Goal: Task Accomplishment & Management: Complete application form

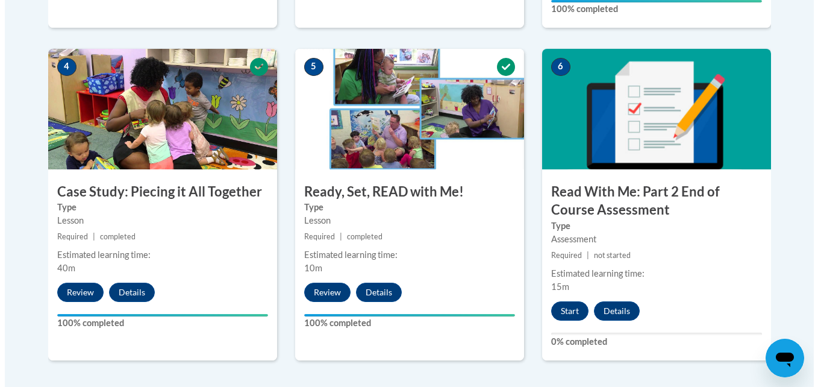
scroll to position [747, 0]
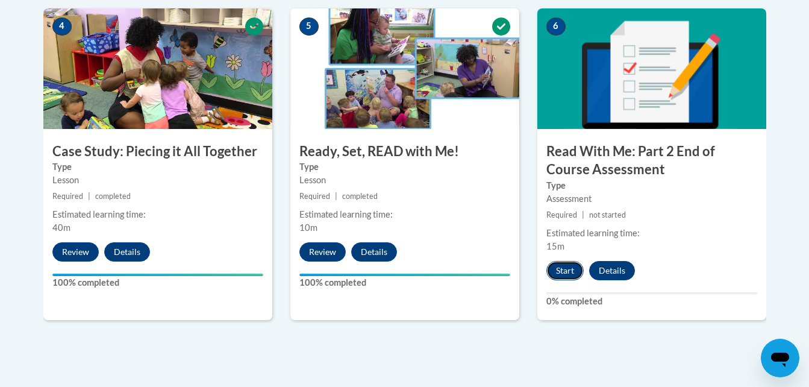
click at [562, 270] on button "Start" at bounding box center [564, 270] width 37 height 19
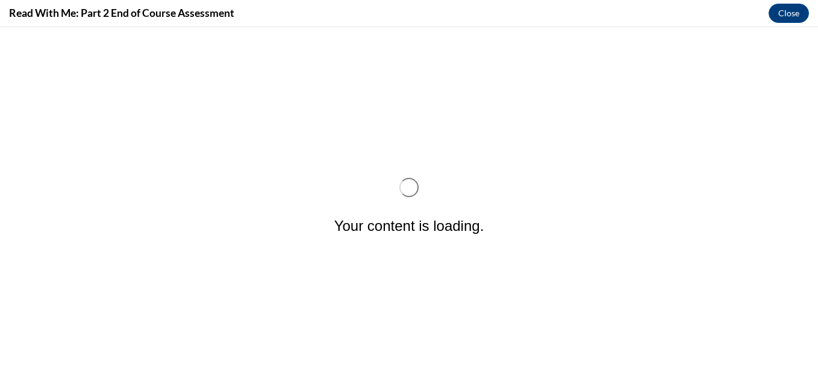
scroll to position [0, 0]
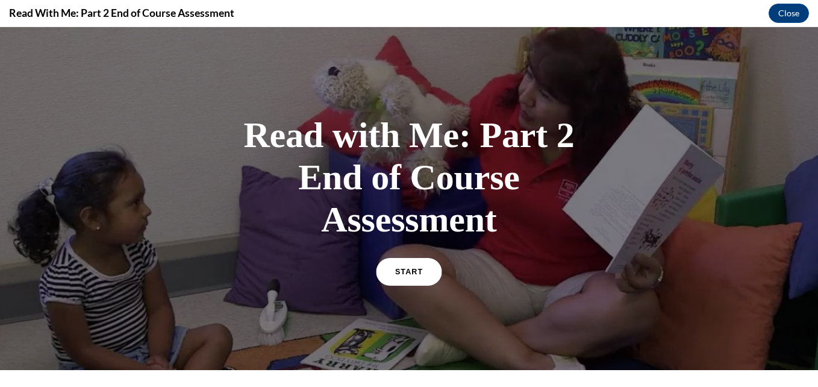
click at [414, 278] on link "START" at bounding box center [409, 272] width 66 height 28
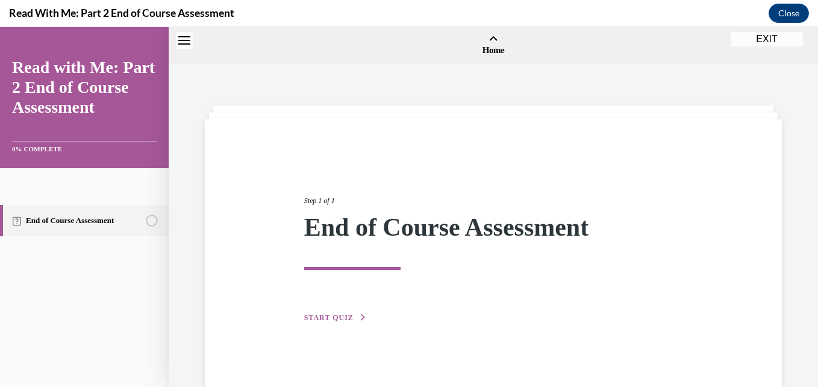
scroll to position [37, 0]
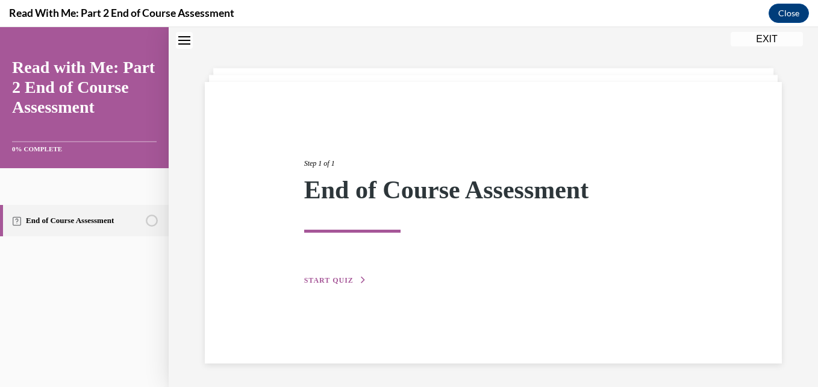
click at [326, 278] on span "START QUIZ" at bounding box center [328, 280] width 49 height 8
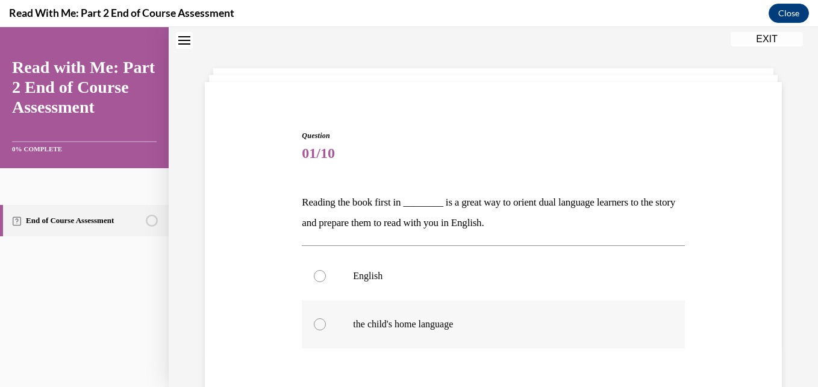
click at [588, 332] on label "the child's home language" at bounding box center [493, 324] width 382 height 48
click at [326, 330] on input "the child's home language" at bounding box center [320, 324] width 12 height 12
radio input "true"
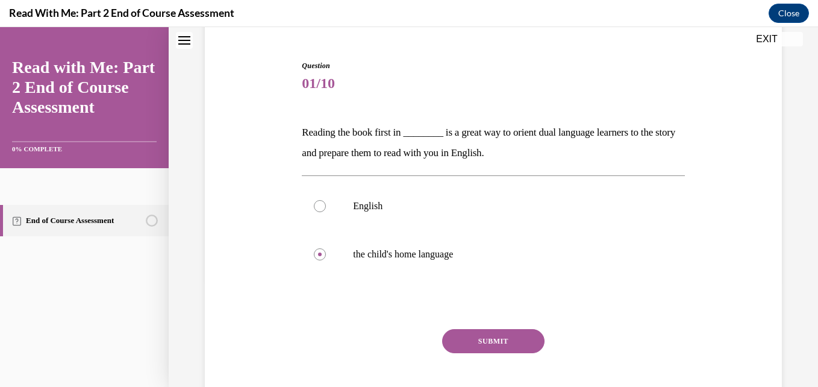
scroll to position [134, 0]
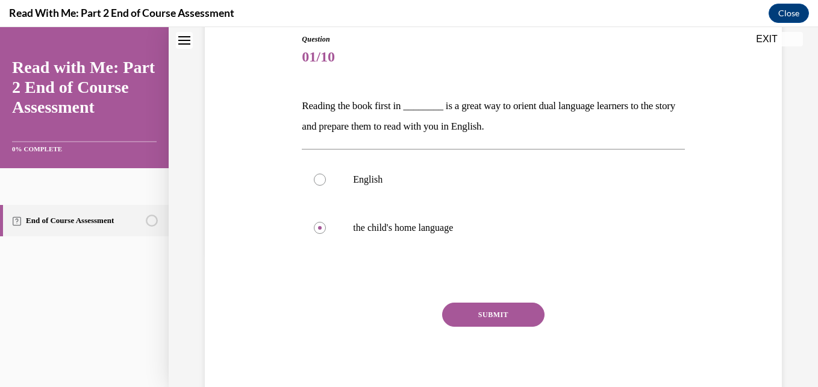
click at [523, 317] on button "SUBMIT" at bounding box center [493, 314] width 102 height 24
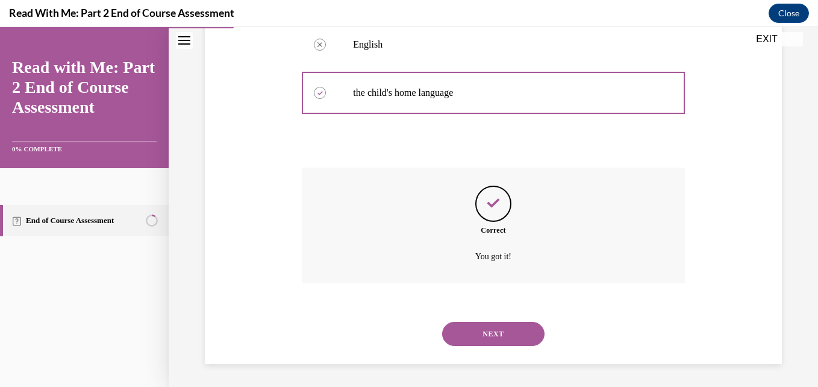
scroll to position [270, 0]
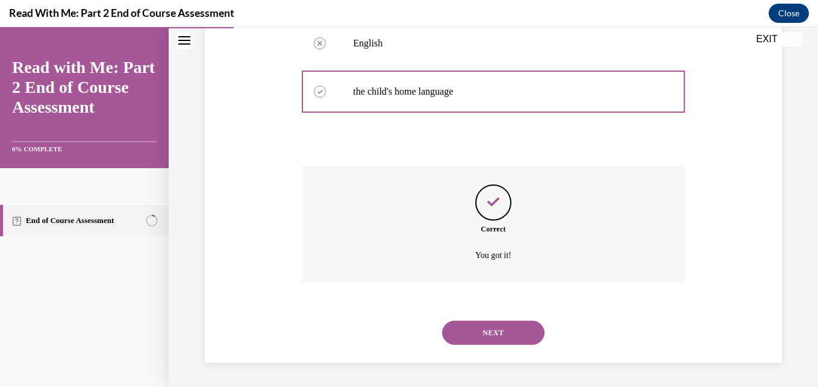
click at [509, 331] on button "NEXT" at bounding box center [493, 332] width 102 height 24
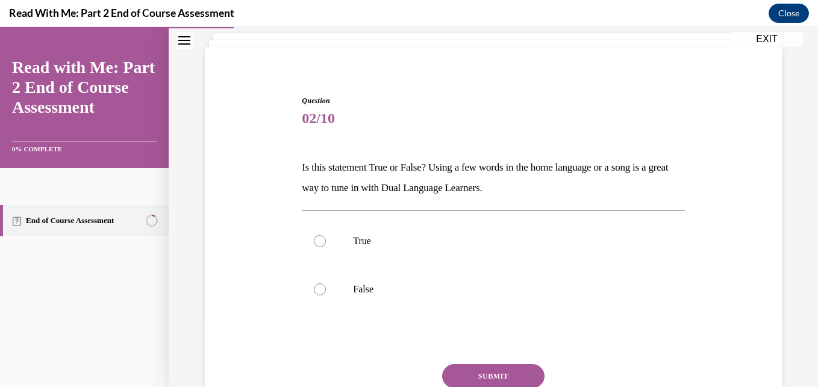
scroll to position [96, 0]
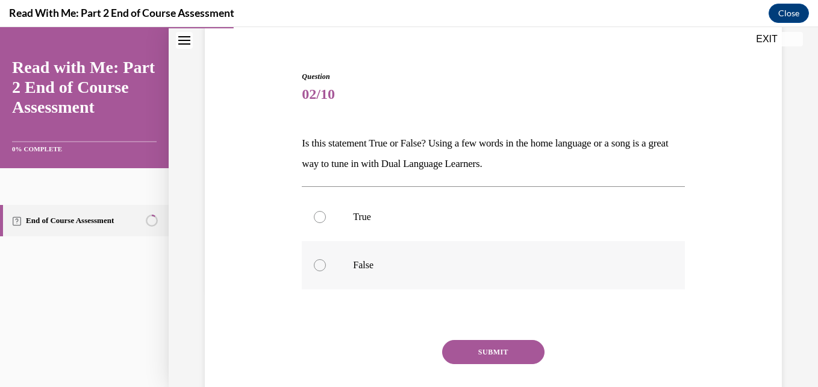
click at [329, 267] on label "False" at bounding box center [493, 265] width 382 height 48
click at [326, 267] on input "False" at bounding box center [320, 265] width 12 height 12
radio input "true"
click at [502, 349] on button "SUBMIT" at bounding box center [493, 352] width 102 height 24
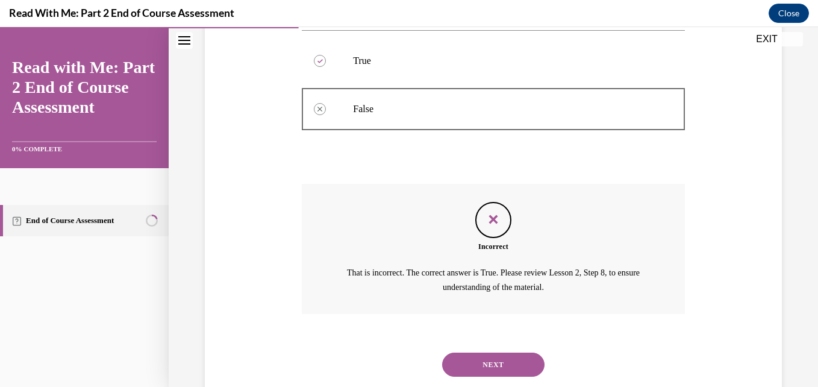
scroll to position [284, 0]
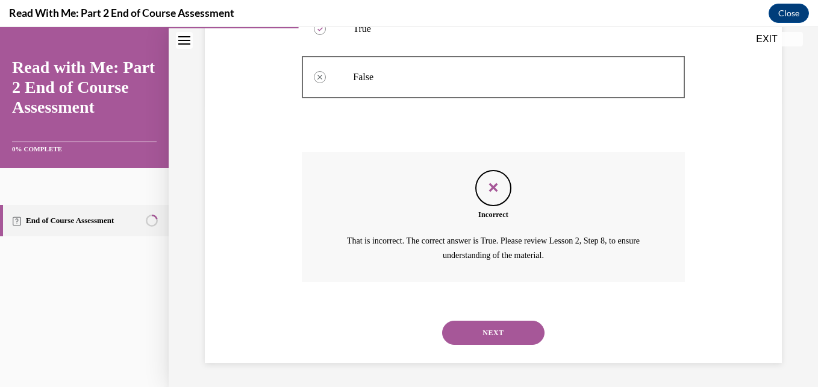
click at [497, 331] on button "NEXT" at bounding box center [493, 332] width 102 height 24
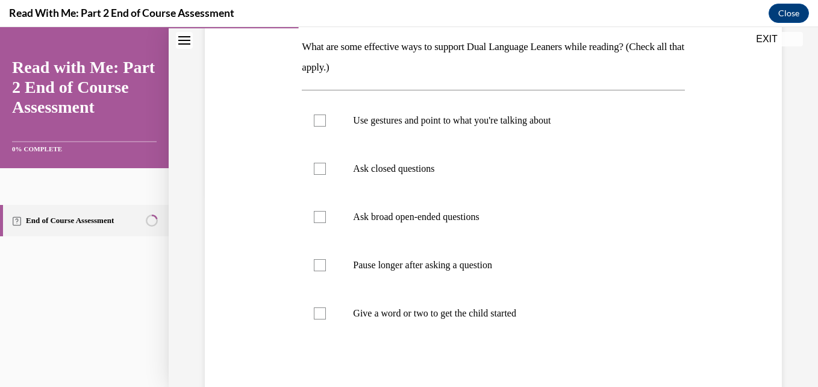
scroll to position [217, 0]
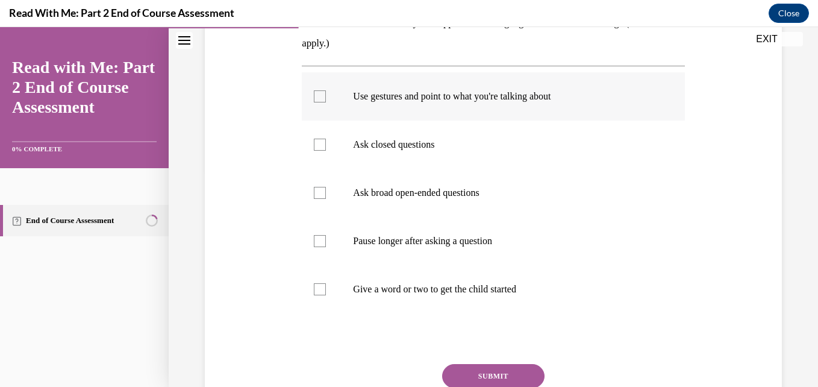
click at [580, 111] on label "Use gestures and point to what you're talking about" at bounding box center [493, 96] width 382 height 48
click at [326, 102] on input "Use gestures and point to what you're talking about" at bounding box center [320, 96] width 12 height 12
checkbox input "true"
click at [528, 237] on p "Pause longer after asking a question" at bounding box center [503, 241] width 301 height 12
click at [326, 237] on input "Pause longer after asking a question" at bounding box center [320, 241] width 12 height 12
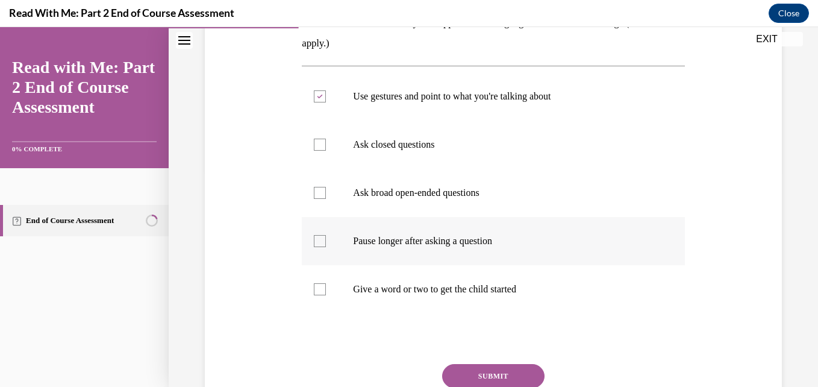
checkbox input "true"
click at [496, 290] on p "Give a word or two to get the child started" at bounding box center [503, 289] width 301 height 12
click at [326, 290] on input "Give a word or two to get the child started" at bounding box center [320, 289] width 12 height 12
checkbox input "true"
click at [480, 197] on p "Ask broad open-ended questions" at bounding box center [503, 193] width 301 height 12
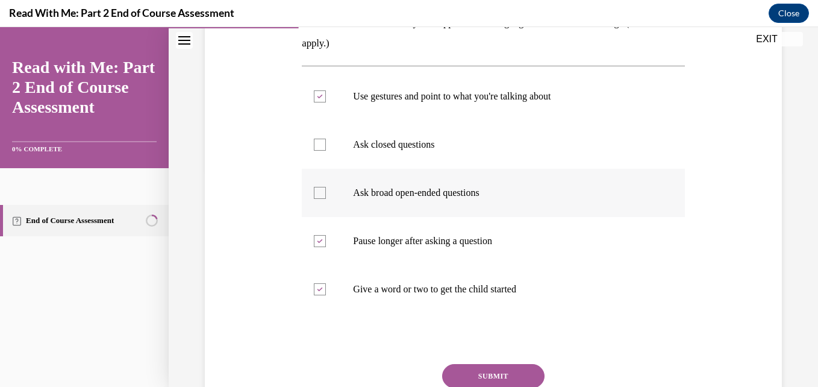
click at [326, 197] on input "Ask broad open-ended questions" at bounding box center [320, 193] width 12 height 12
checkbox input "true"
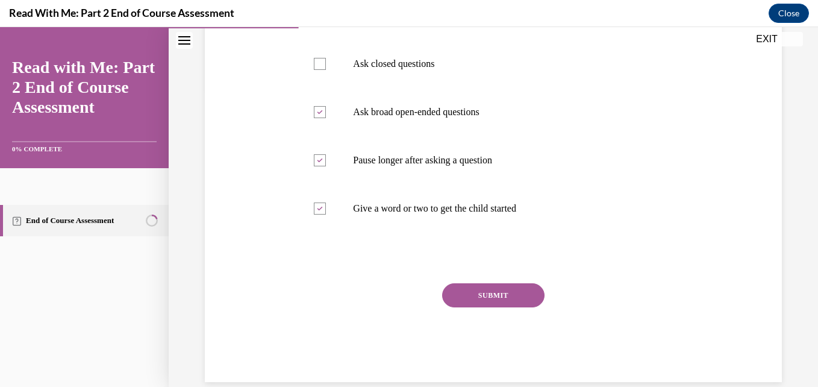
scroll to position [313, 0]
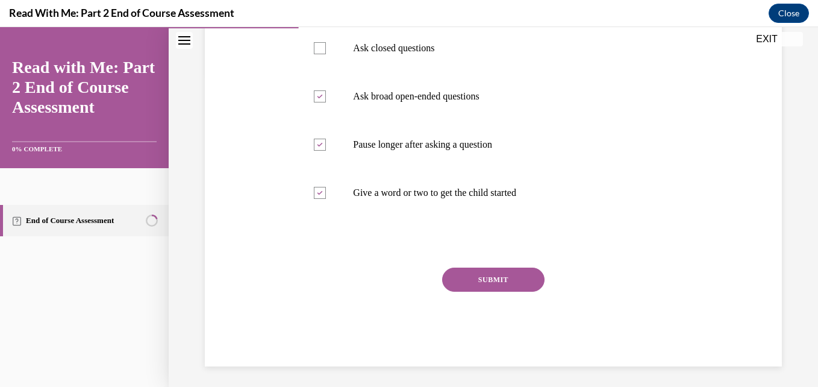
click at [495, 279] on button "SUBMIT" at bounding box center [493, 279] width 102 height 24
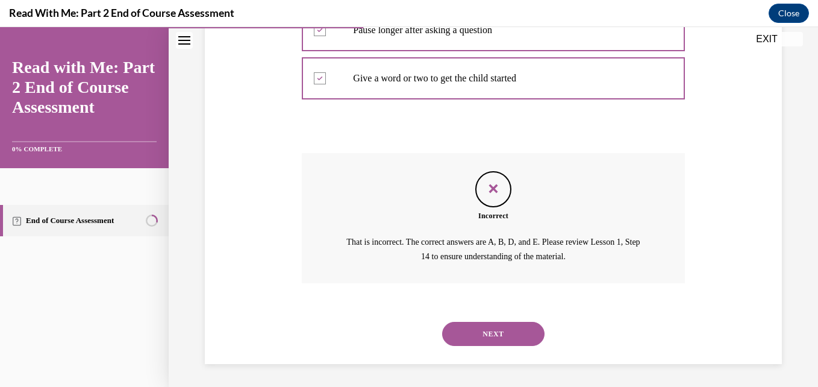
scroll to position [429, 0]
click at [502, 341] on button "NEXT" at bounding box center [493, 332] width 102 height 24
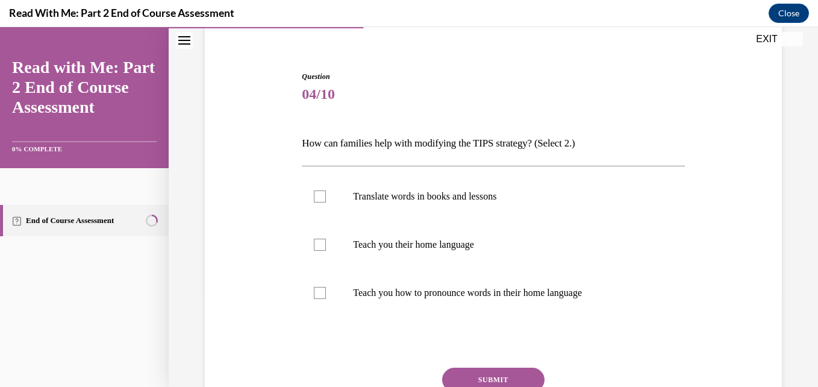
scroll to position [120, 0]
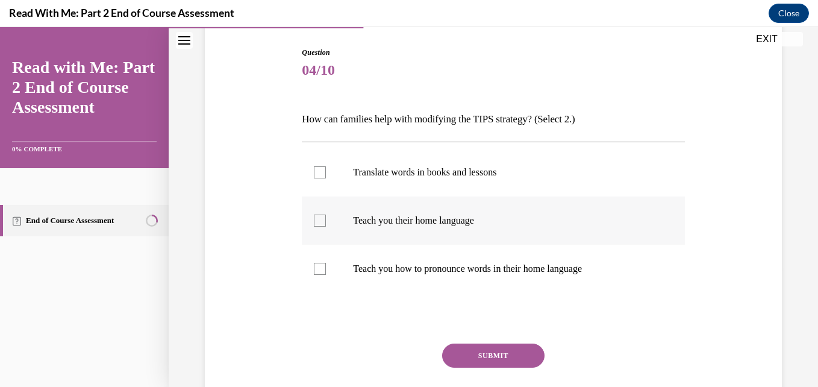
click at [598, 231] on label "Teach you their home language" at bounding box center [493, 220] width 382 height 48
click at [326, 226] on input "Teach you their home language" at bounding box center [320, 220] width 12 height 12
checkbox input "true"
click at [583, 274] on p "Teach you how to pronounce words in their home language" at bounding box center [503, 268] width 301 height 12
click at [326, 274] on input "Teach you how to pronounce words in their home language" at bounding box center [320, 268] width 12 height 12
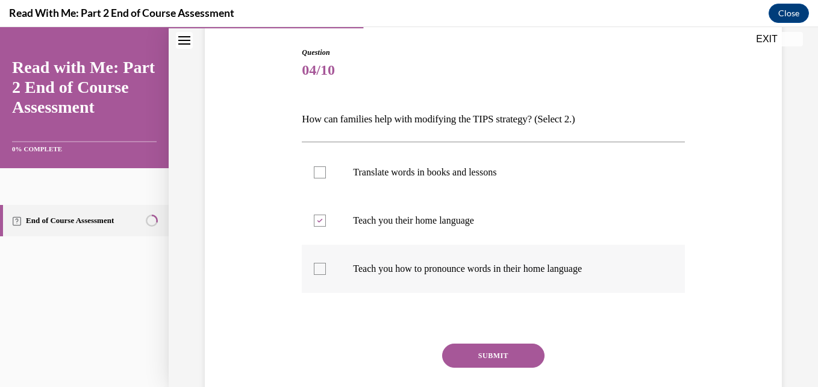
checkbox input "true"
click at [516, 347] on button "SUBMIT" at bounding box center [493, 355] width 102 height 24
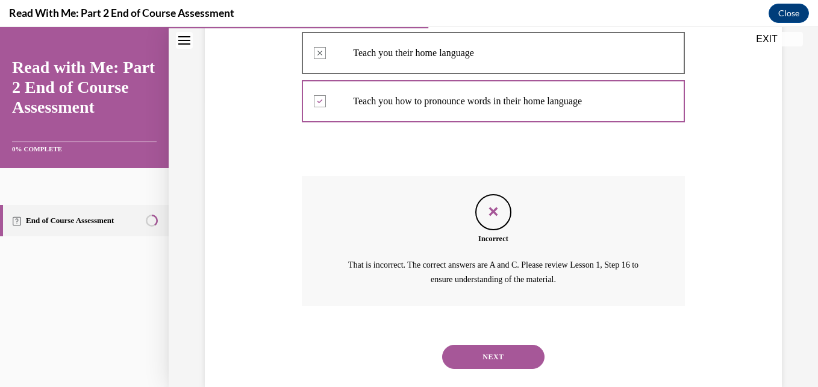
scroll to position [312, 0]
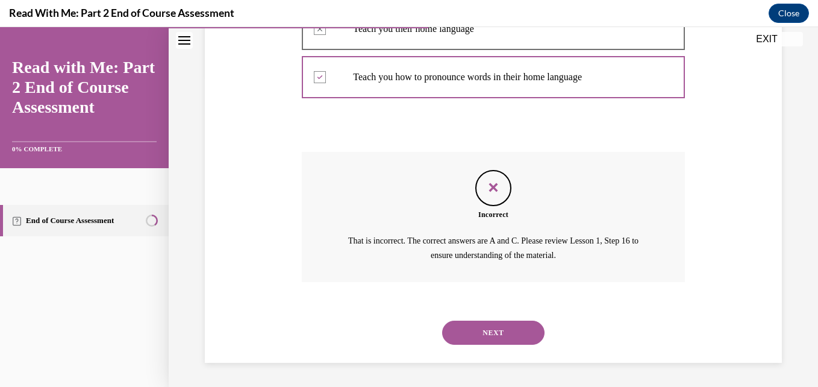
click at [494, 330] on button "NEXT" at bounding box center [493, 332] width 102 height 24
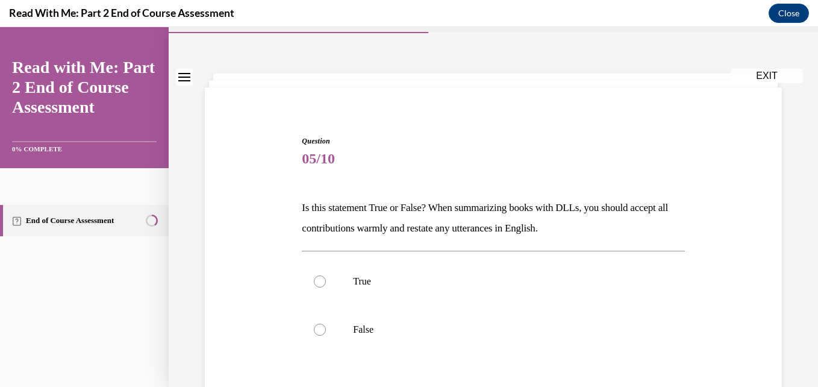
scroll to position [56, 0]
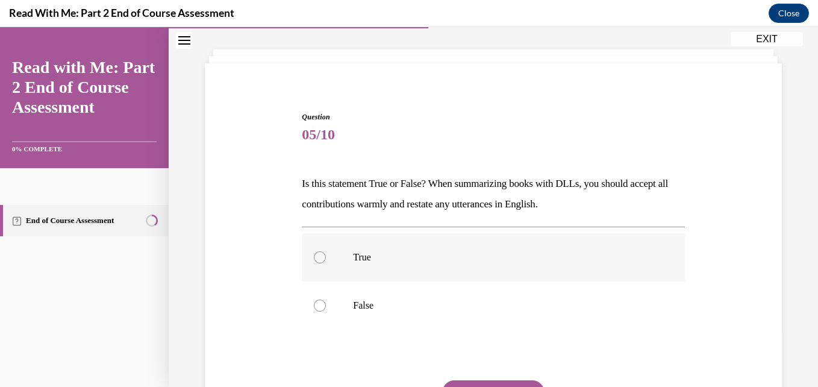
click at [615, 267] on label "True" at bounding box center [493, 257] width 382 height 48
click at [326, 263] on input "True" at bounding box center [320, 257] width 12 height 12
radio input "true"
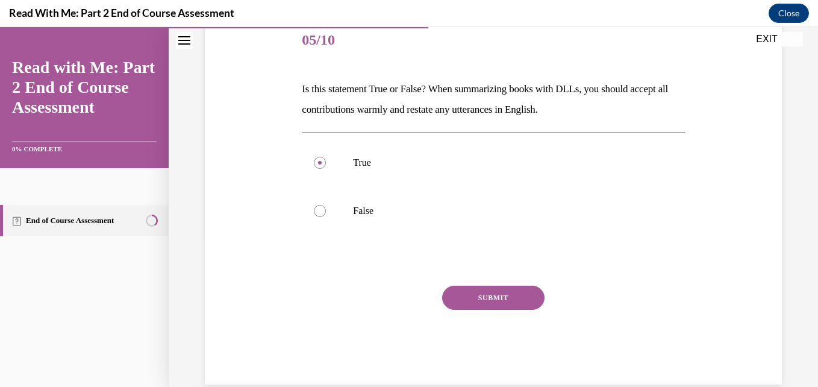
scroll to position [152, 0]
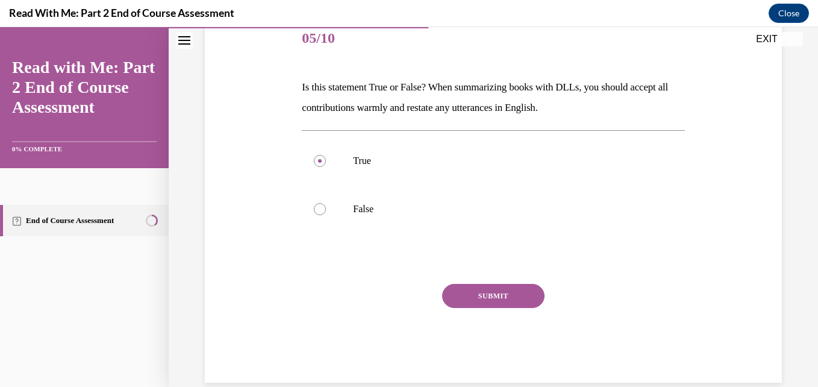
click at [520, 306] on button "SUBMIT" at bounding box center [493, 296] width 102 height 24
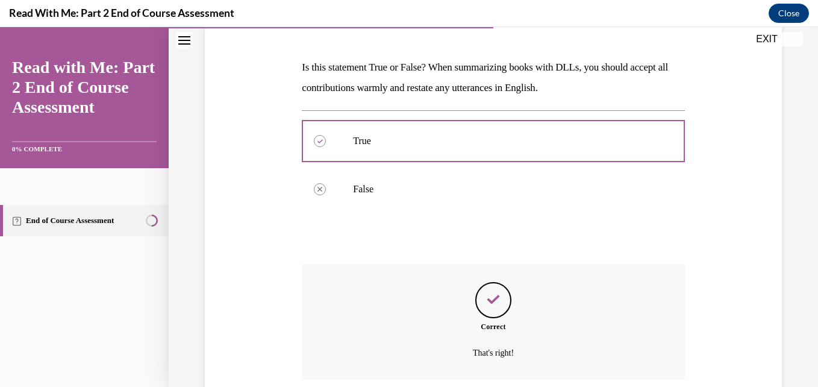
scroll to position [270, 0]
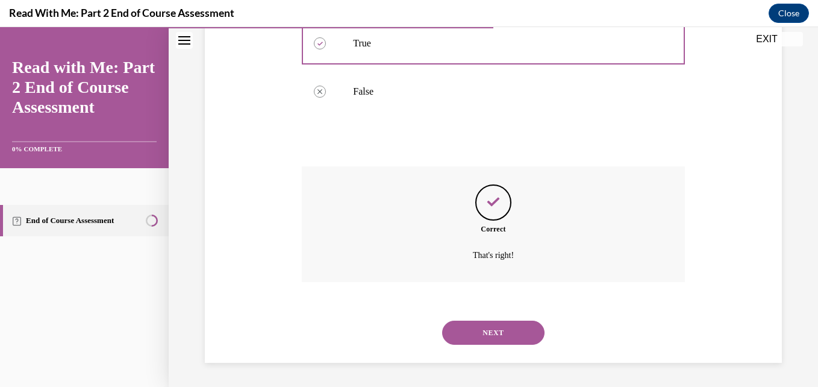
click at [505, 328] on button "NEXT" at bounding box center [493, 332] width 102 height 24
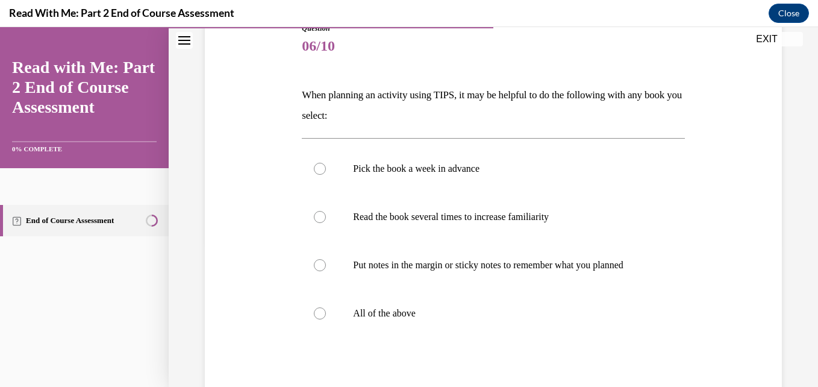
scroll to position [169, 0]
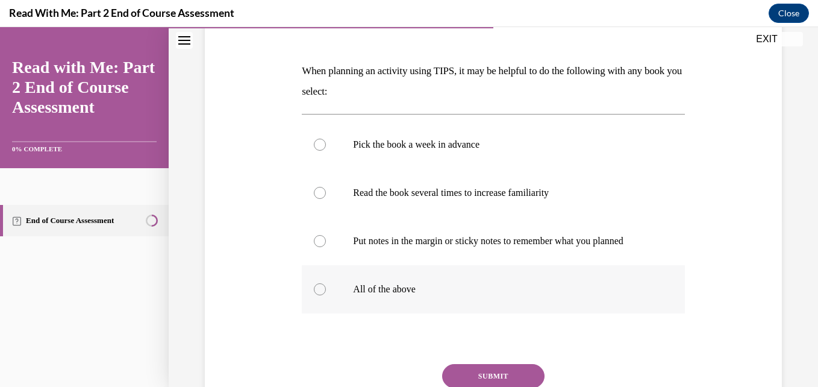
click at [392, 308] on label "All of the above" at bounding box center [493, 289] width 382 height 48
click at [326, 295] on input "All of the above" at bounding box center [320, 289] width 12 height 12
radio input "true"
click at [498, 386] on button "SUBMIT" at bounding box center [493, 376] width 102 height 24
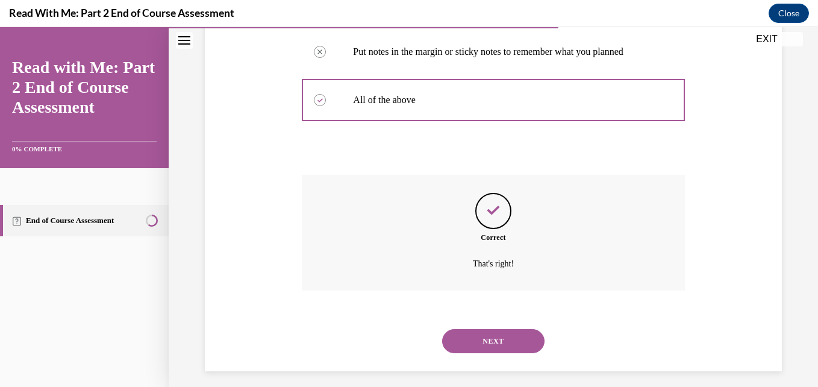
scroll to position [378, 0]
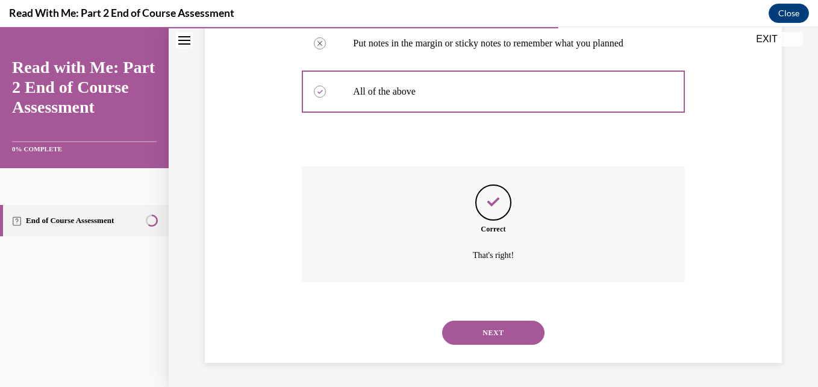
click at [530, 337] on button "NEXT" at bounding box center [493, 332] width 102 height 24
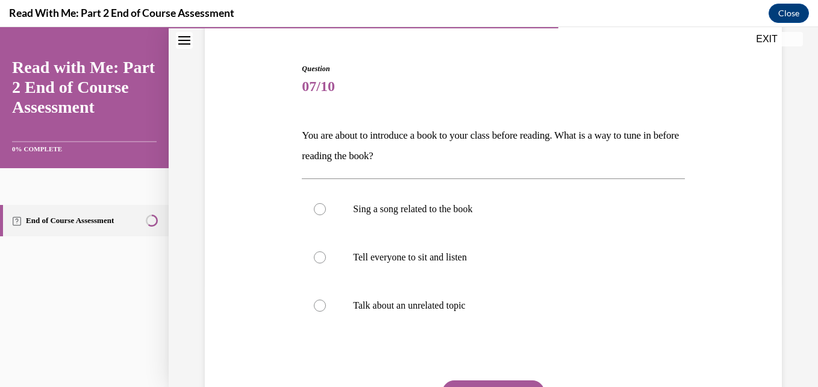
scroll to position [128, 0]
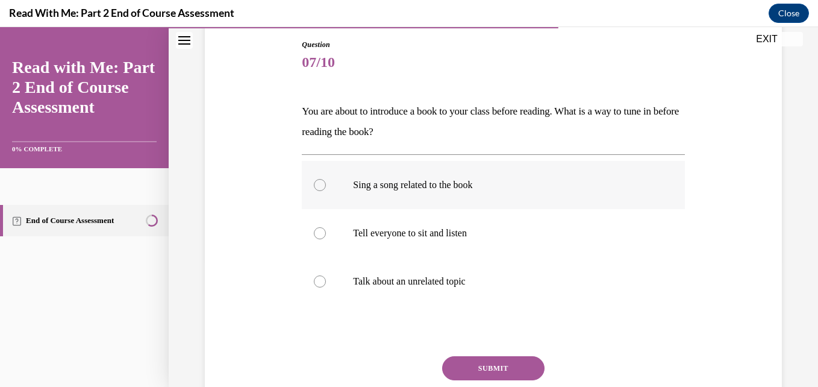
click at [535, 190] on p "Sing a song related to the book" at bounding box center [503, 185] width 301 height 12
click at [326, 190] on input "Sing a song related to the book" at bounding box center [320, 185] width 12 height 12
radio input "true"
click at [502, 364] on button "SUBMIT" at bounding box center [493, 368] width 102 height 24
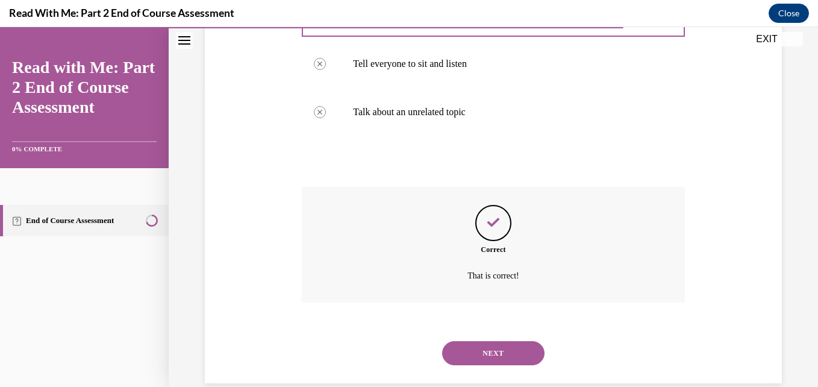
scroll to position [318, 0]
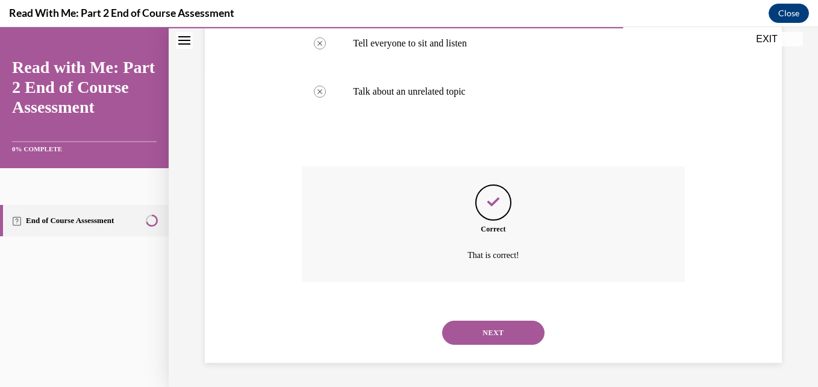
click at [508, 337] on button "NEXT" at bounding box center [493, 332] width 102 height 24
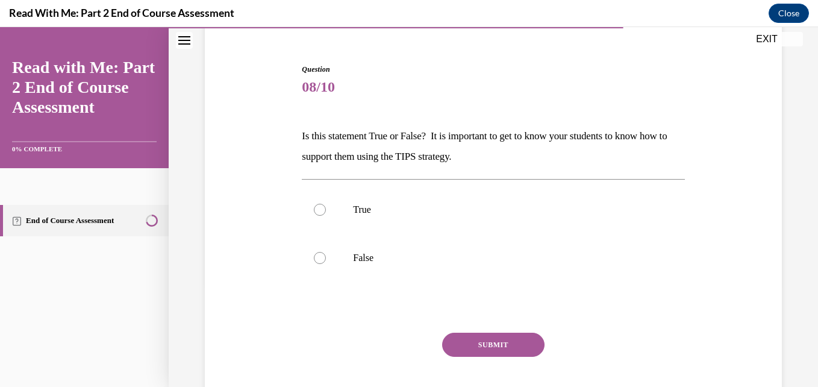
scroll to position [104, 0]
click at [571, 225] on label "True" at bounding box center [493, 209] width 382 height 48
click at [326, 215] on input "True" at bounding box center [320, 209] width 12 height 12
radio input "true"
click at [513, 344] on button "SUBMIT" at bounding box center [493, 344] width 102 height 24
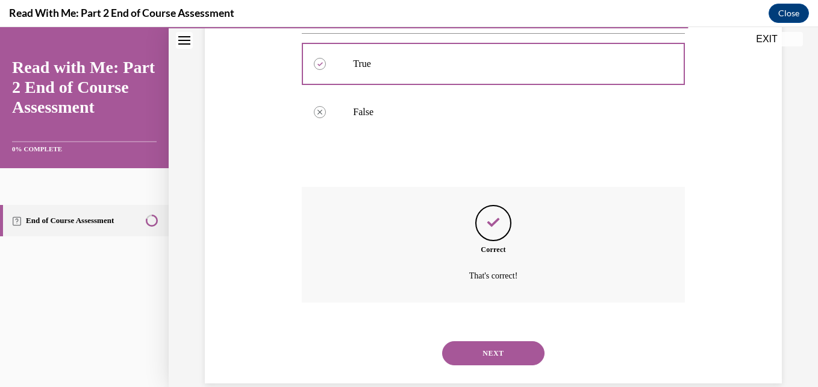
scroll to position [270, 0]
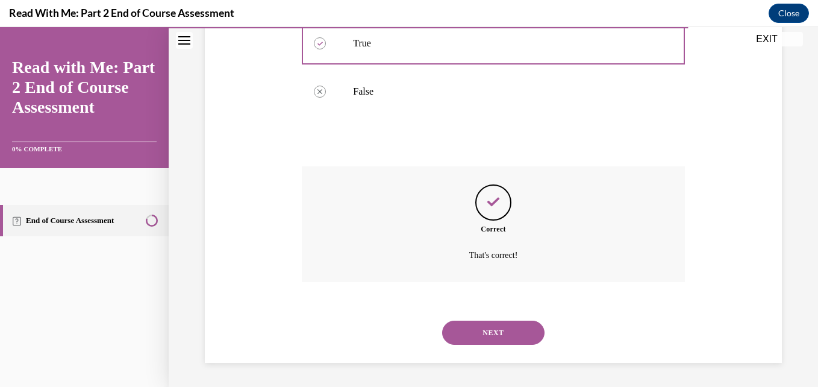
click at [512, 335] on button "NEXT" at bounding box center [493, 332] width 102 height 24
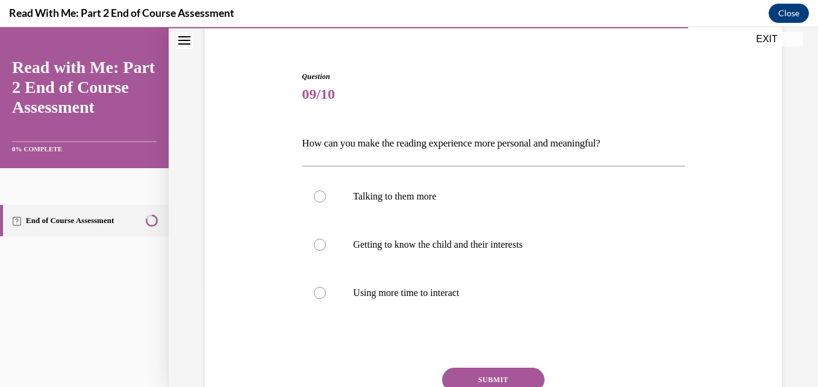
scroll to position [136, 0]
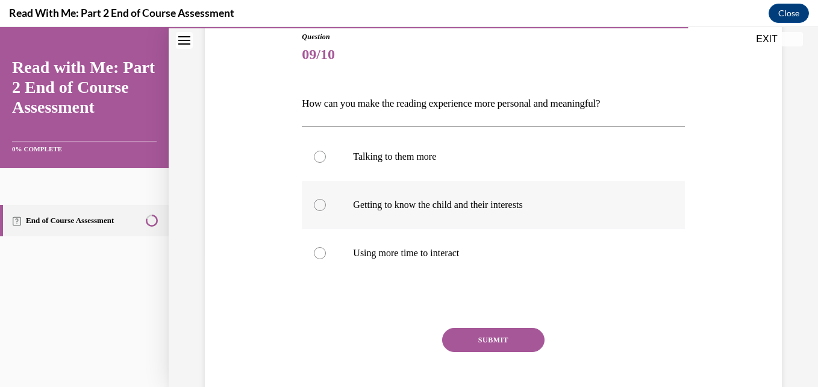
click at [643, 203] on p "Getting to know the child and their interests" at bounding box center [503, 205] width 301 height 12
click at [326, 203] on input "Getting to know the child and their interests" at bounding box center [320, 205] width 12 height 12
radio input "true"
click at [614, 237] on label "Using more time to interact" at bounding box center [493, 253] width 382 height 48
click at [326, 247] on input "Using more time to interact" at bounding box center [320, 253] width 12 height 12
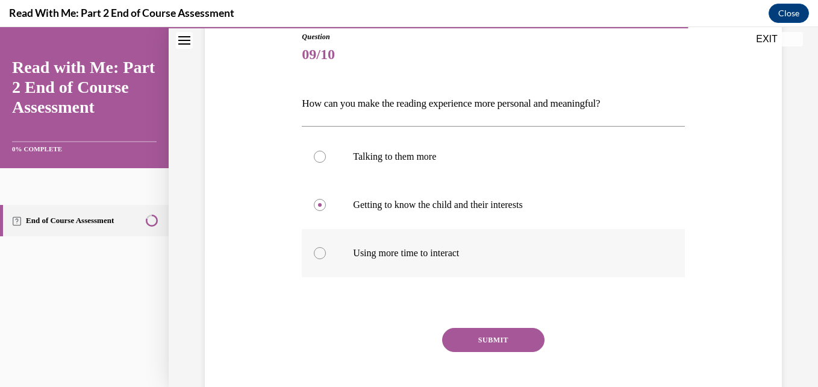
radio input "true"
click at [607, 205] on p "Getting to know the child and their interests" at bounding box center [503, 205] width 301 height 12
click at [326, 205] on input "Getting to know the child and their interests" at bounding box center [320, 205] width 12 height 12
radio input "true"
click at [505, 334] on button "SUBMIT" at bounding box center [493, 340] width 102 height 24
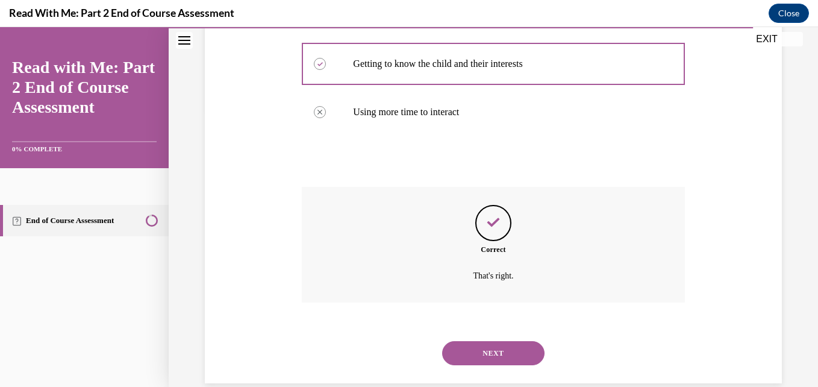
scroll to position [297, 0]
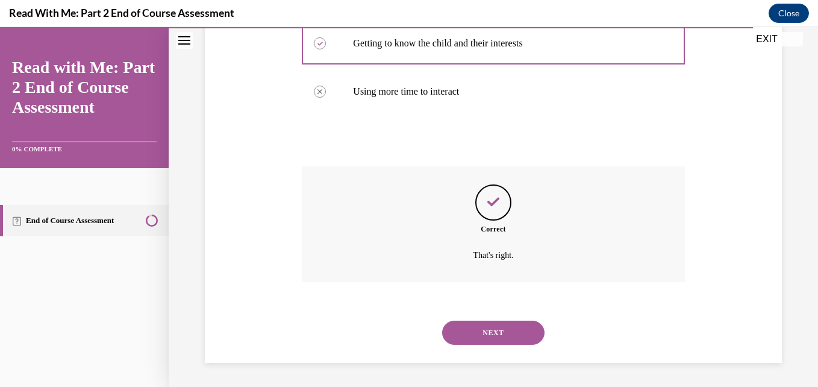
click at [517, 335] on button "NEXT" at bounding box center [493, 332] width 102 height 24
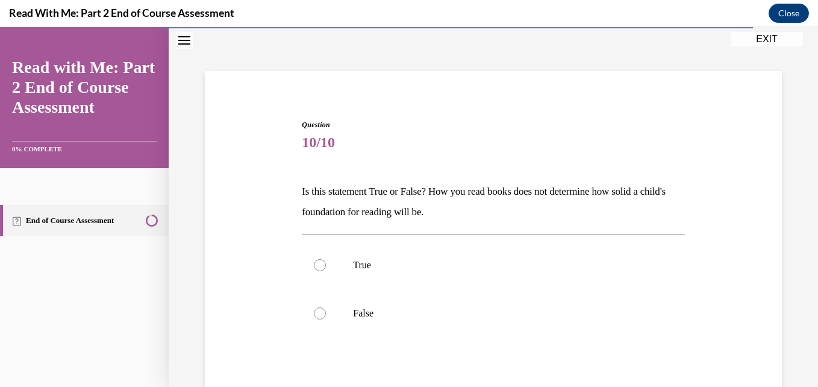
scroll to position [72, 0]
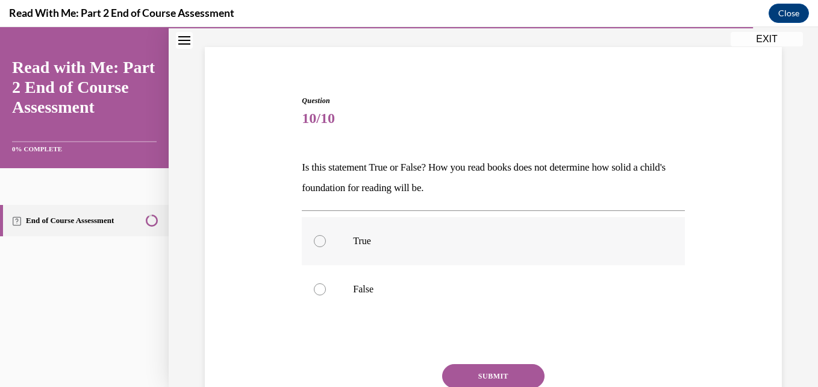
click at [666, 253] on label "True" at bounding box center [493, 241] width 382 height 48
click at [326, 247] on input "True" at bounding box center [320, 241] width 12 height 12
radio input "true"
click at [507, 367] on button "SUBMIT" at bounding box center [493, 376] width 102 height 24
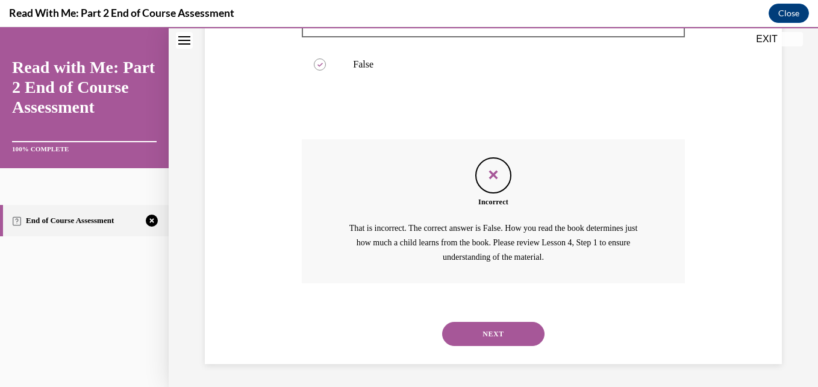
scroll to position [298, 0]
click at [503, 338] on button "NEXT" at bounding box center [493, 332] width 102 height 24
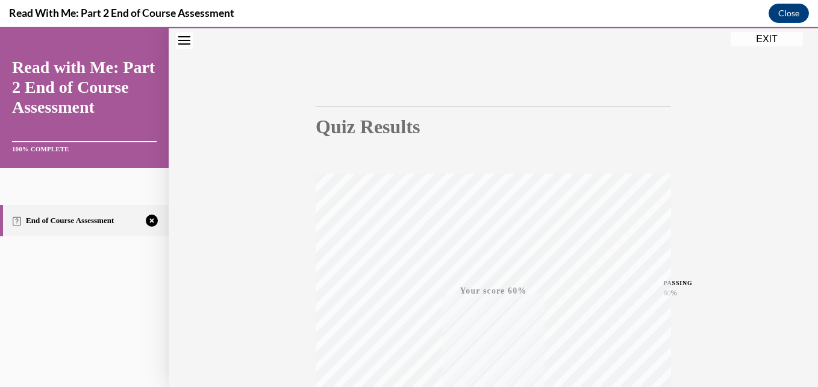
scroll to position [258, 0]
click at [482, 302] on div "TAKE AGAIN" at bounding box center [493, 305] width 43 height 28
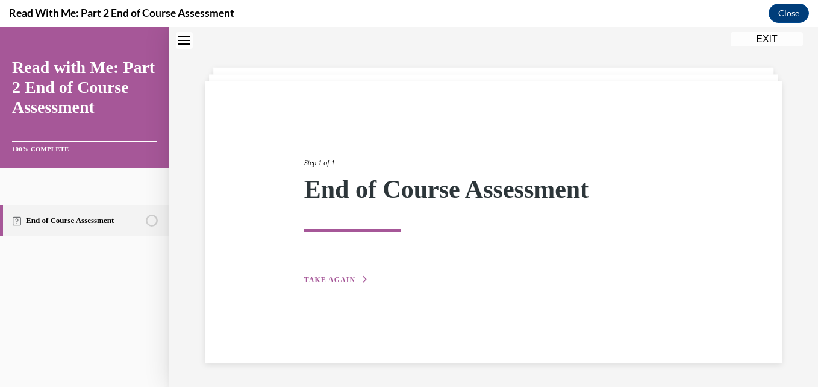
click at [353, 287] on div "Step 1 of 1 End of Course Assessment TAKE AGAIN" at bounding box center [493, 221] width 577 height 281
click at [351, 275] on button "TAKE AGAIN" at bounding box center [336, 279] width 64 height 11
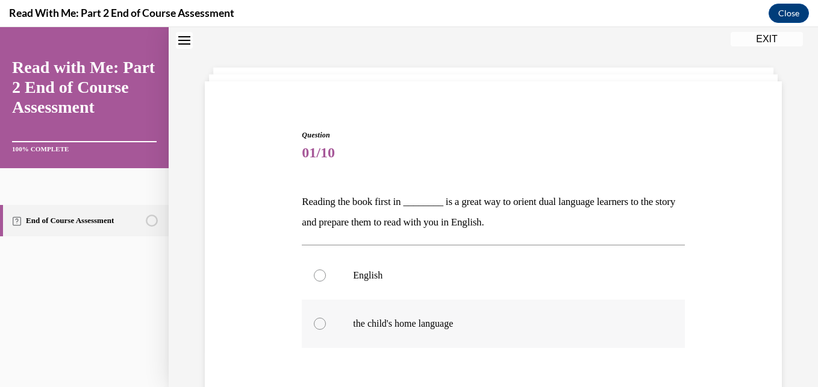
click at [384, 315] on label "the child's home language" at bounding box center [493, 323] width 382 height 48
click at [326, 317] on input "the child's home language" at bounding box center [320, 323] width 12 height 12
radio input "true"
click at [808, 384] on div "Question 01/10 Reading the book first in ________ is a great way to orient dual…" at bounding box center [493, 274] width 649 height 494
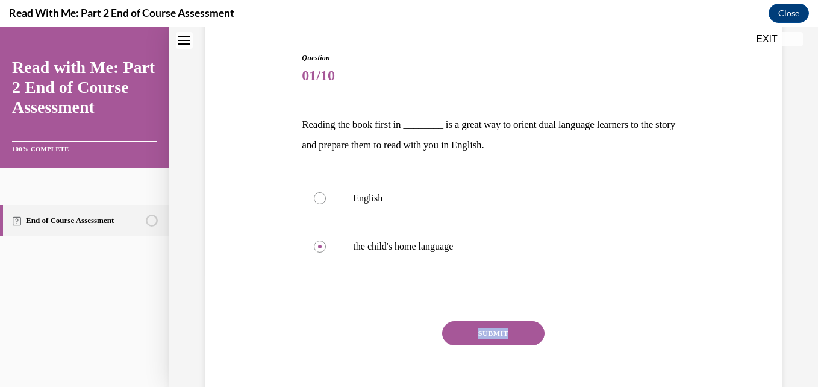
click at [808, 384] on div "Question 01/10 Reading the book first in ________ is a great way to orient dual…" at bounding box center [493, 197] width 649 height 494
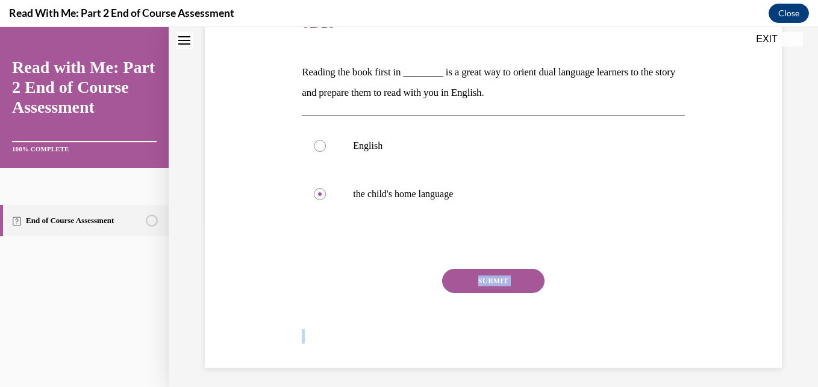
click at [808, 384] on div "Question 01/10 Reading the book first in ________ is a great way to orient dual…" at bounding box center [493, 145] width 649 height 494
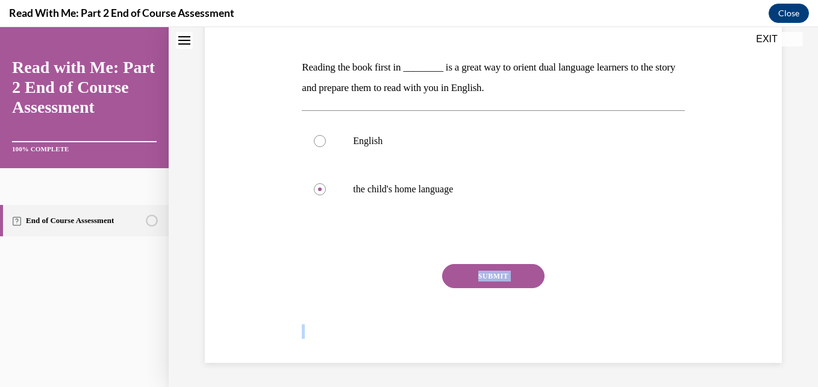
drag, startPoint x: 808, startPoint y: 384, endPoint x: 533, endPoint y: 325, distance: 280.8
click at [533, 325] on div "Question 01/10 Reading the book first in ________ is a great way to orient dual…" at bounding box center [493, 140] width 649 height 494
drag, startPoint x: 533, startPoint y: 325, endPoint x: 494, endPoint y: 270, distance: 67.7
click at [494, 270] on button "SUBMIT" at bounding box center [493, 276] width 102 height 24
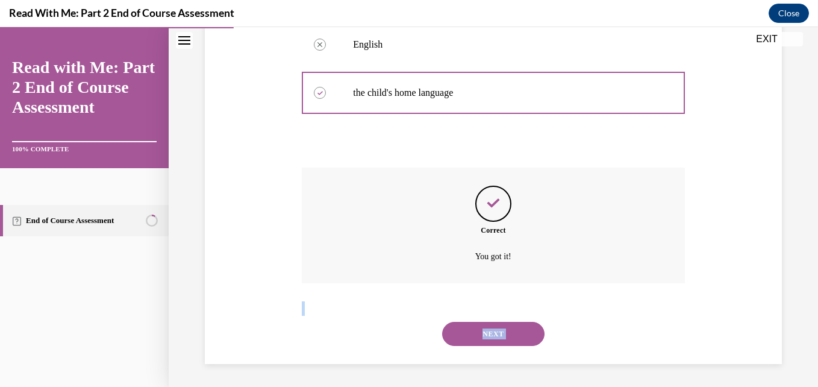
scroll to position [270, 0]
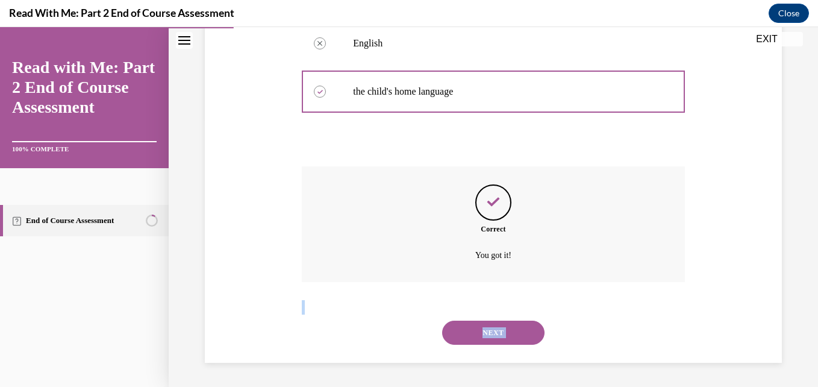
click at [487, 329] on button "NEXT" at bounding box center [493, 332] width 102 height 24
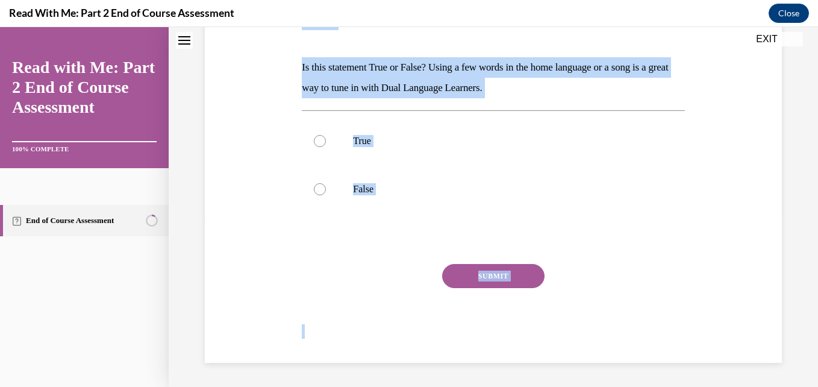
scroll to position [0, 0]
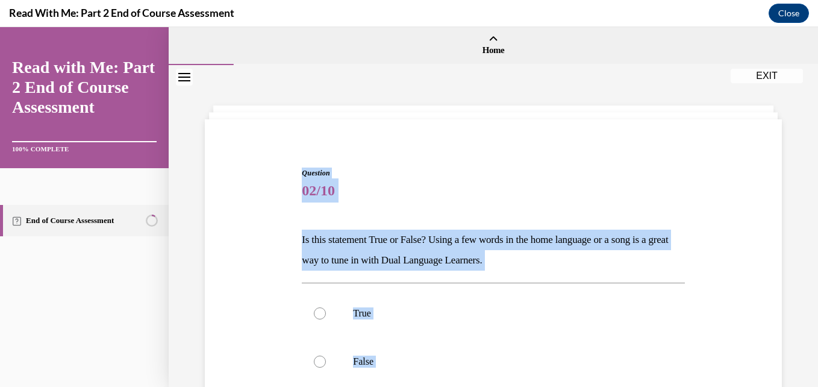
click at [695, 190] on div "Question 02/10 Is this statement True or False? Using a few words in the home l…" at bounding box center [493, 332] width 583 height 403
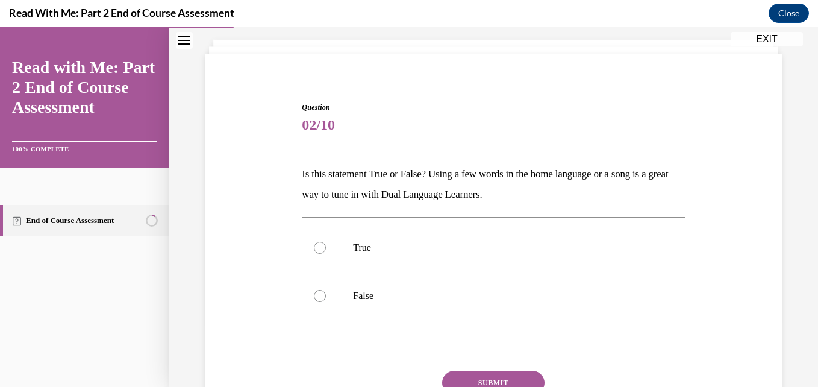
scroll to position [96, 0]
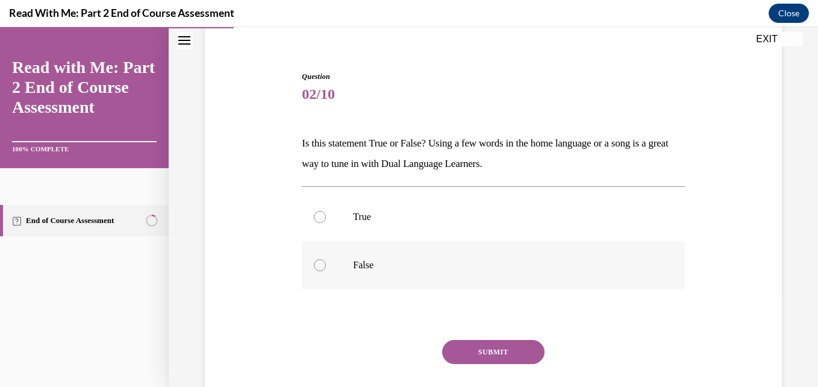
click at [597, 281] on label "False" at bounding box center [493, 265] width 382 height 48
click at [326, 271] on input "False" at bounding box center [320, 265] width 12 height 12
radio input "true"
click at [574, 220] on p "True" at bounding box center [503, 217] width 301 height 12
click at [326, 220] on input "True" at bounding box center [320, 217] width 12 height 12
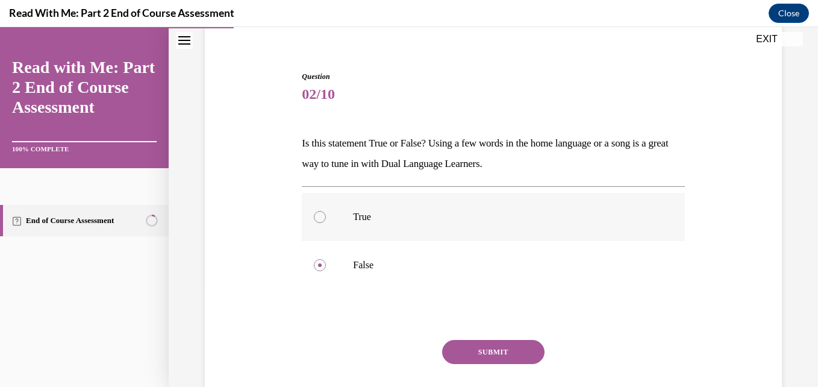
radio input "true"
click at [512, 349] on button "SUBMIT" at bounding box center [493, 352] width 102 height 24
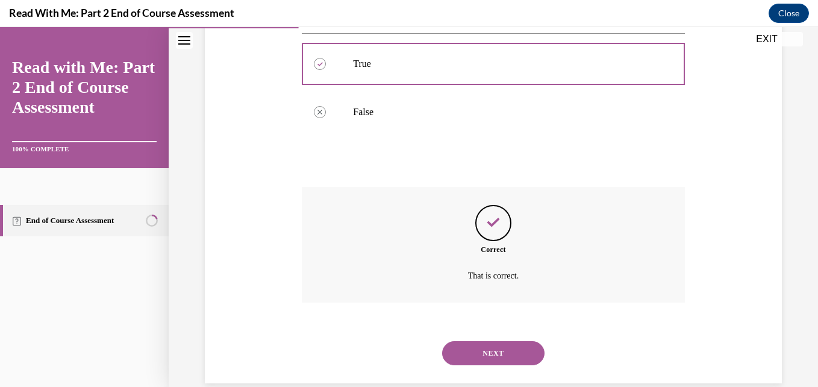
scroll to position [270, 0]
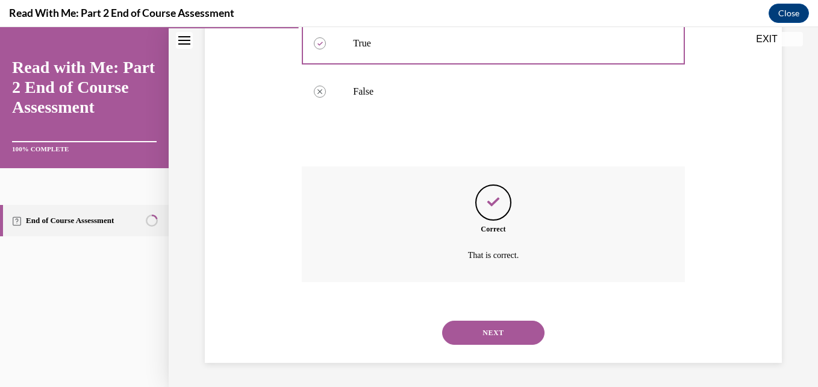
click at [498, 331] on button "NEXT" at bounding box center [493, 332] width 102 height 24
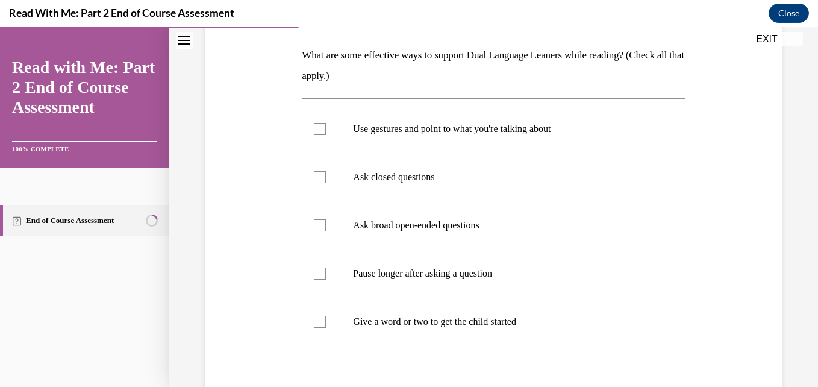
scroll to position [185, 0]
click at [323, 141] on label "Use gestures and point to what you're talking about" at bounding box center [493, 128] width 382 height 48
click at [323, 134] on input "Use gestures and point to what you're talking about" at bounding box center [320, 128] width 12 height 12
checkbox input "true"
click at [328, 227] on label "Ask broad open-ended questions" at bounding box center [493, 224] width 382 height 48
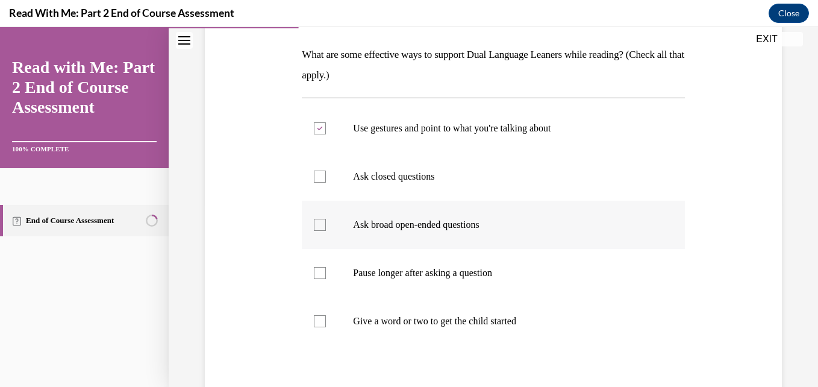
click at [326, 227] on input "Ask broad open-ended questions" at bounding box center [320, 225] width 12 height 12
checkbox input "true"
click at [319, 270] on div at bounding box center [320, 273] width 12 height 12
click at [319, 270] on input "Pause longer after asking a question" at bounding box center [320, 273] width 12 height 12
checkbox input "true"
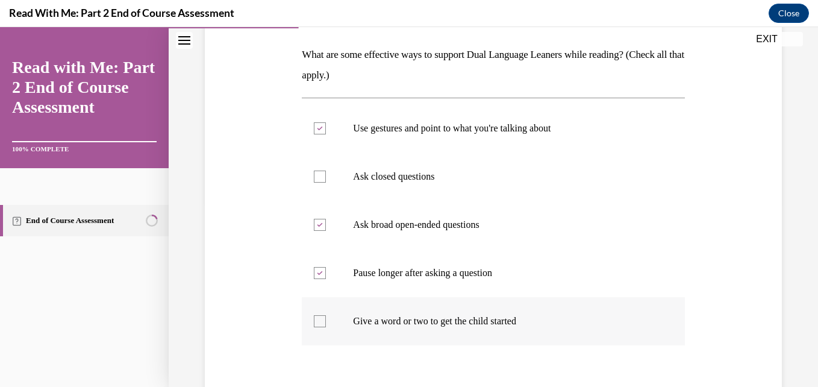
click at [314, 318] on div at bounding box center [320, 321] width 12 height 12
click at [314, 318] on input "Give a word or two to get the child started" at bounding box center [320, 321] width 12 height 12
checkbox input "true"
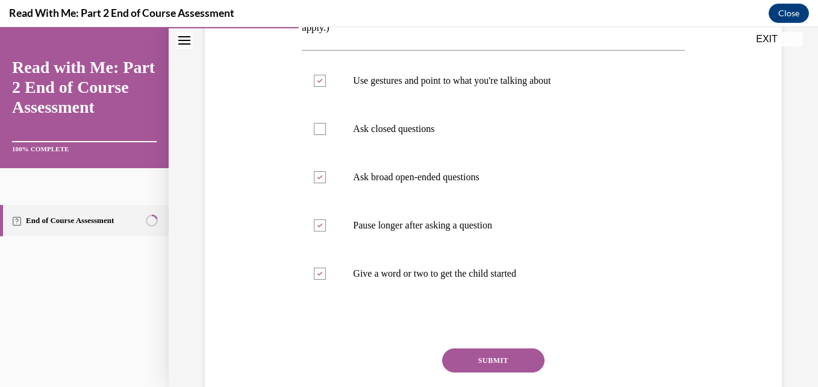
scroll to position [233, 0]
click at [524, 346] on div "Question 03/10 What are some effective ways to support Dual Language Leaners wh…" at bounding box center [493, 190] width 382 height 512
click at [523, 351] on button "SUBMIT" at bounding box center [493, 359] width 102 height 24
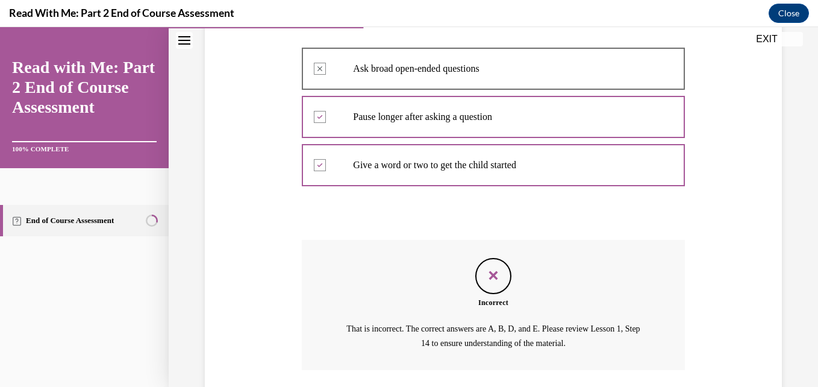
scroll to position [429, 0]
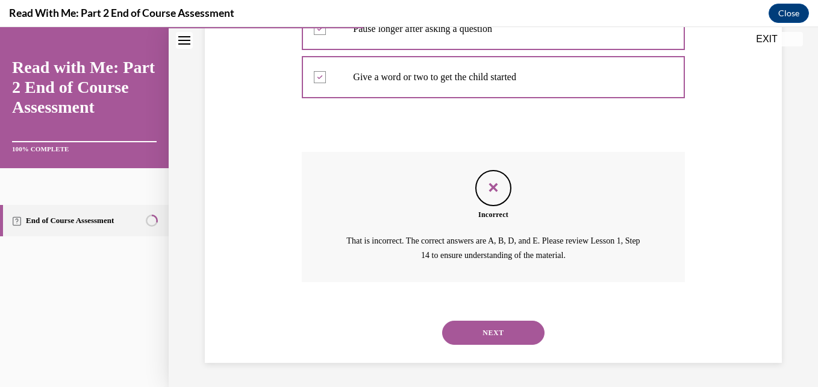
click at [505, 326] on button "NEXT" at bounding box center [493, 332] width 102 height 24
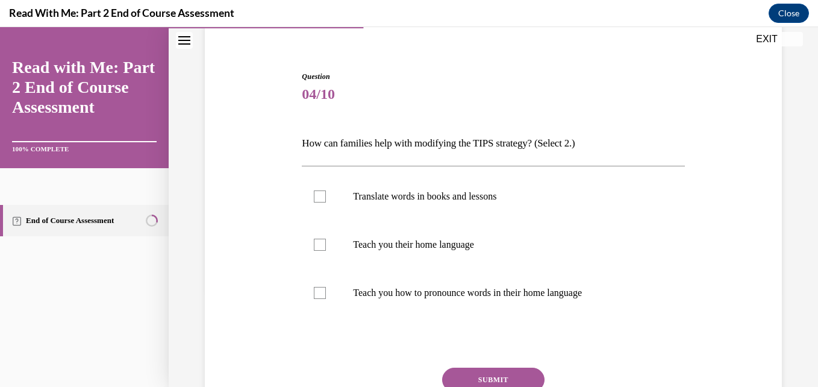
scroll to position [120, 0]
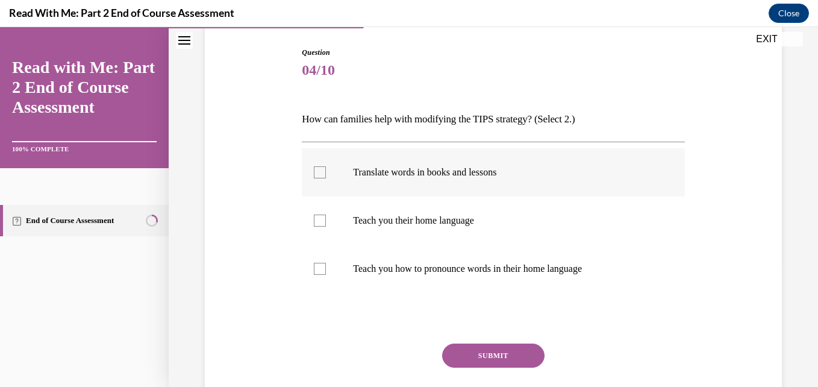
click at [562, 187] on label "Translate words in books and lessons" at bounding box center [493, 172] width 382 height 48
click at [326, 178] on input "Translate words in books and lessons" at bounding box center [320, 172] width 12 height 12
checkbox input "true"
click at [538, 271] on p "Teach you how to pronounce words in their home language" at bounding box center [503, 268] width 301 height 12
click at [326, 271] on input "Teach you how to pronounce words in their home language" at bounding box center [320, 268] width 12 height 12
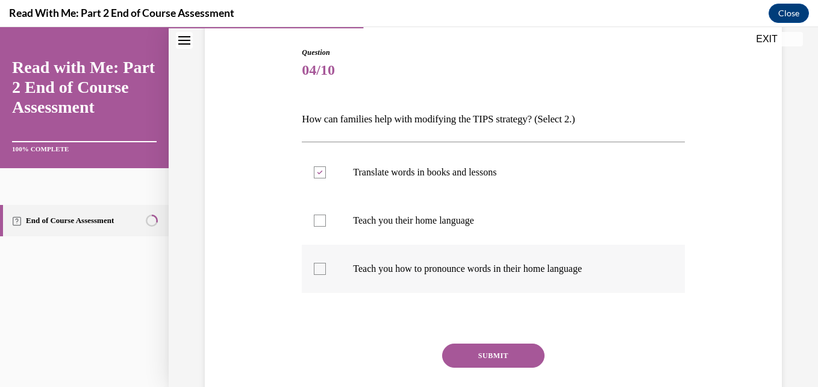
checkbox input "true"
click at [529, 225] on p "Teach you their home language" at bounding box center [503, 220] width 301 height 12
click at [326, 225] on input "Teach you their home language" at bounding box center [320, 220] width 12 height 12
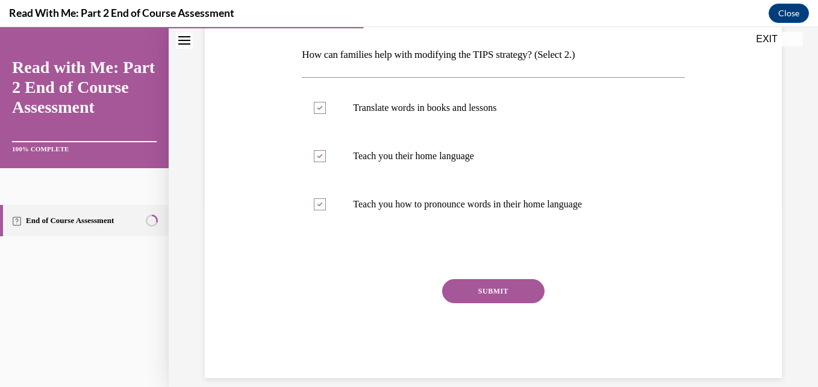
scroll to position [200, 0]
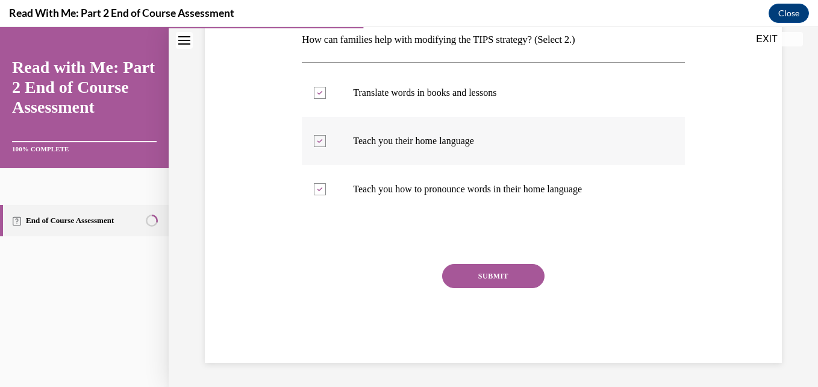
click at [644, 154] on label "Teach you their home language" at bounding box center [493, 141] width 382 height 48
click at [326, 147] on input "Teach you their home language" at bounding box center [320, 141] width 12 height 12
checkbox input "false"
click at [514, 270] on button "SUBMIT" at bounding box center [493, 276] width 102 height 24
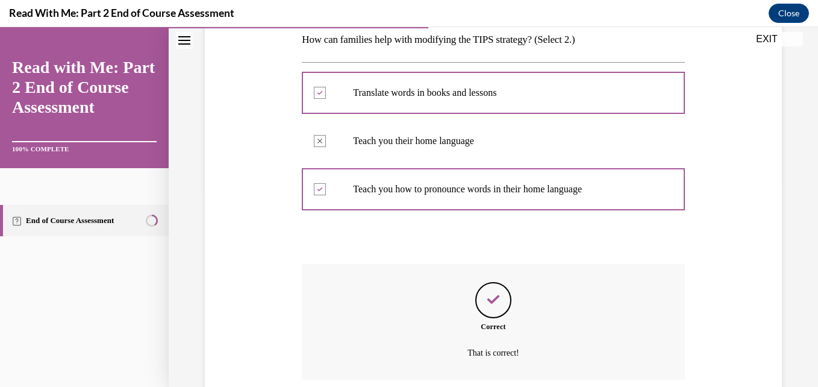
scroll to position [297, 0]
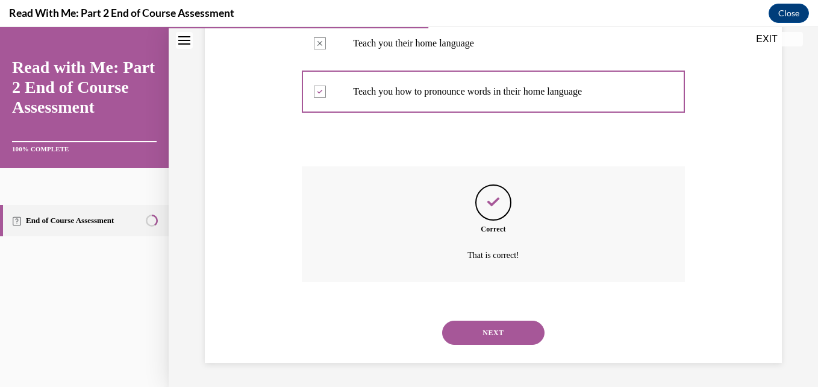
click at [489, 325] on button "NEXT" at bounding box center [493, 332] width 102 height 24
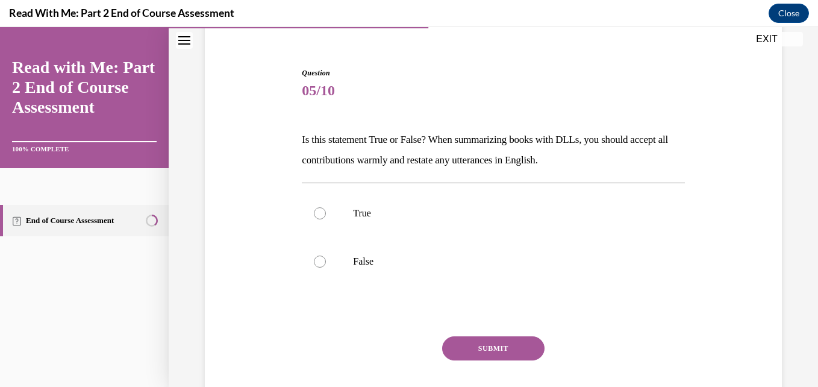
scroll to position [104, 0]
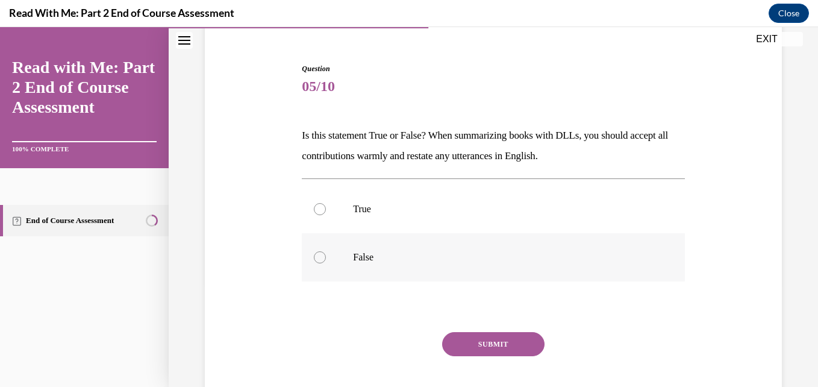
click at [588, 260] on p "False" at bounding box center [503, 257] width 301 height 12
click at [326, 260] on input "False" at bounding box center [320, 257] width 12 height 12
radio input "true"
click at [525, 342] on button "SUBMIT" at bounding box center [493, 344] width 102 height 24
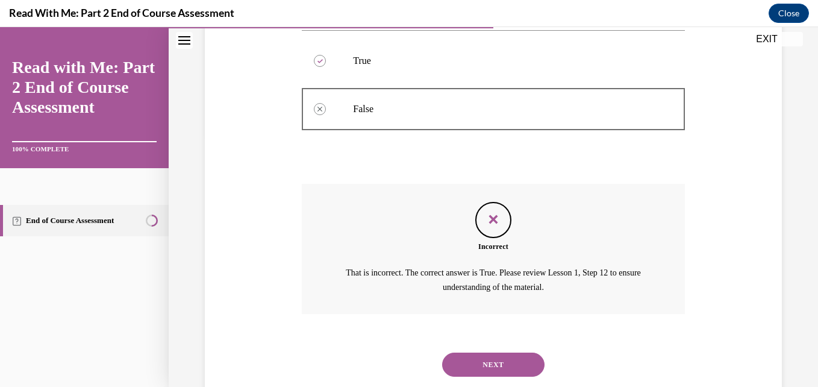
scroll to position [284, 0]
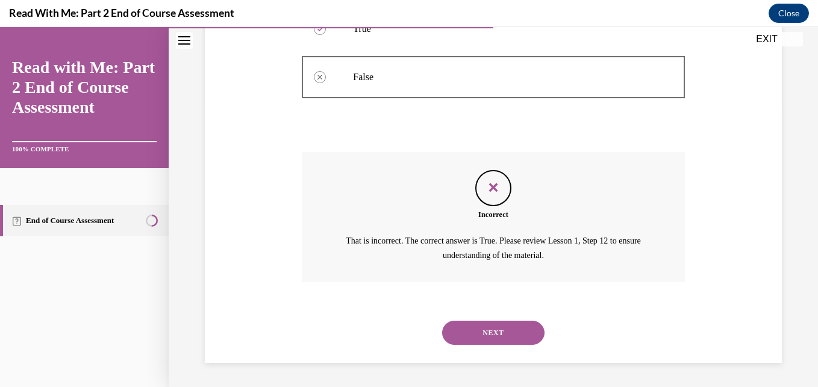
click at [498, 325] on button "NEXT" at bounding box center [493, 332] width 102 height 24
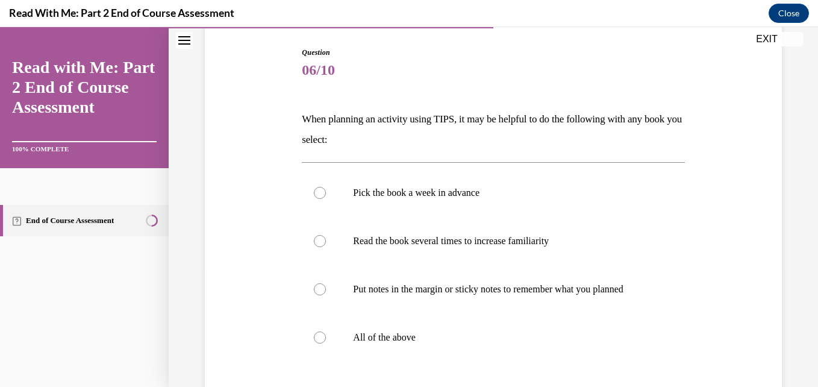
scroll to position [144, 0]
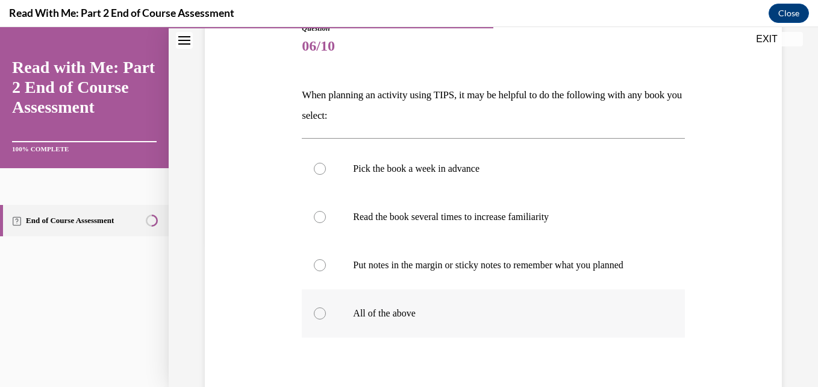
click at [551, 337] on label "All of the above" at bounding box center [493, 313] width 382 height 48
click at [326, 319] on input "All of the above" at bounding box center [320, 313] width 12 height 12
radio input "true"
click at [808, 375] on div "Question 06/10 When planning an activity using TIPS, it may be helpful to do th…" at bounding box center [493, 216] width 649 height 590
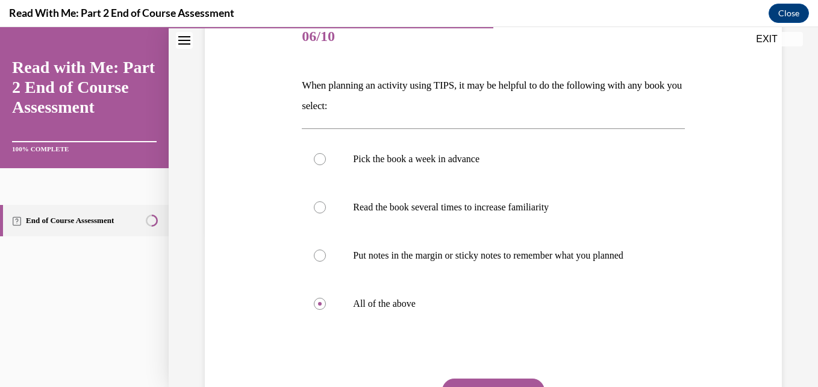
click at [808, 375] on div "Question 06/10 When planning an activity using TIPS, it may be helpful to do th…" at bounding box center [493, 206] width 649 height 590
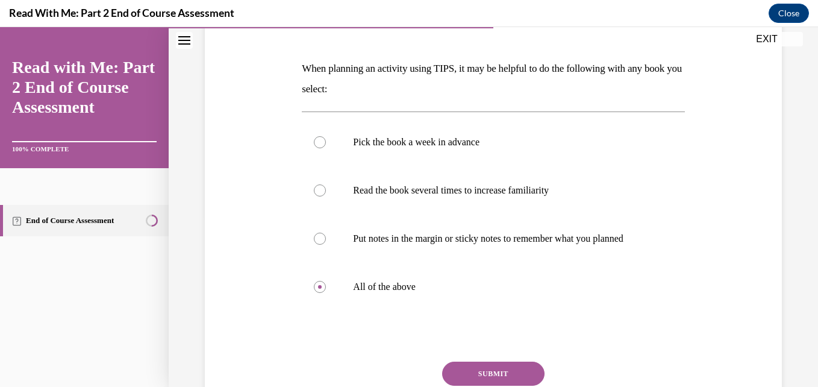
click at [808, 375] on div "Question 06/10 When planning an activity using TIPS, it may be helpful to do th…" at bounding box center [493, 189] width 649 height 590
click at [808, 375] on div "Question 06/10 When planning an activity using TIPS, it may be helpful to do th…" at bounding box center [493, 188] width 649 height 590
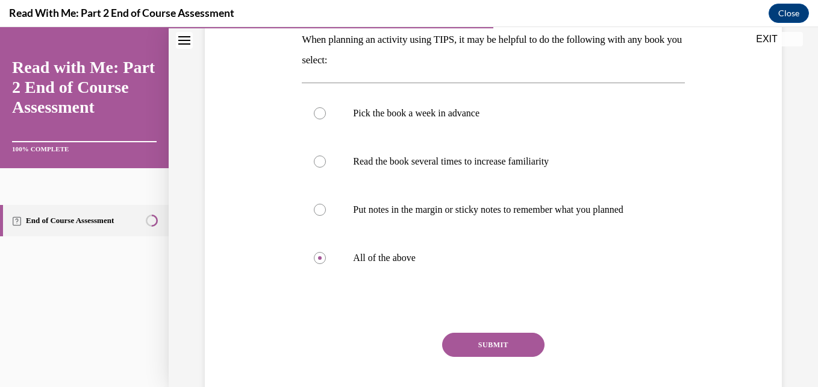
click at [808, 375] on div "Question 06/10 When planning an activity using TIPS, it may be helpful to do th…" at bounding box center [493, 160] width 649 height 590
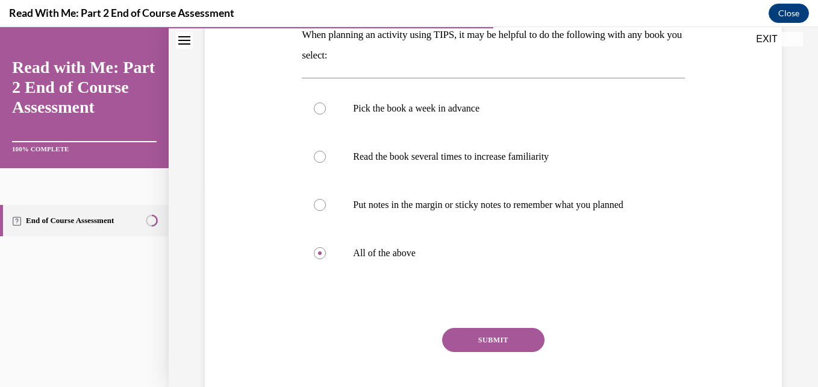
click at [514, 352] on button "SUBMIT" at bounding box center [493, 340] width 102 height 24
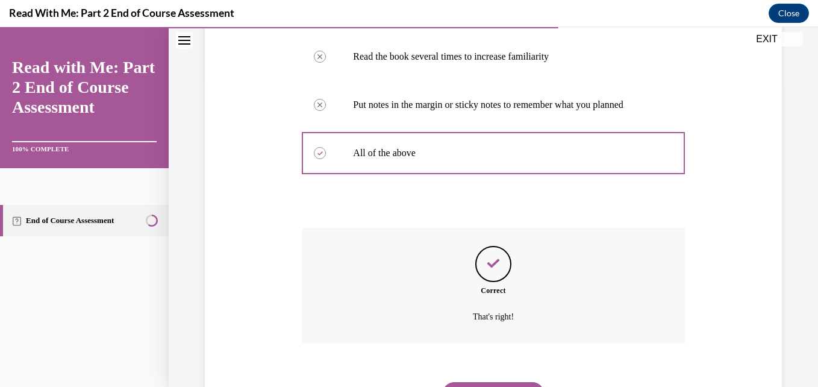
scroll to position [378, 0]
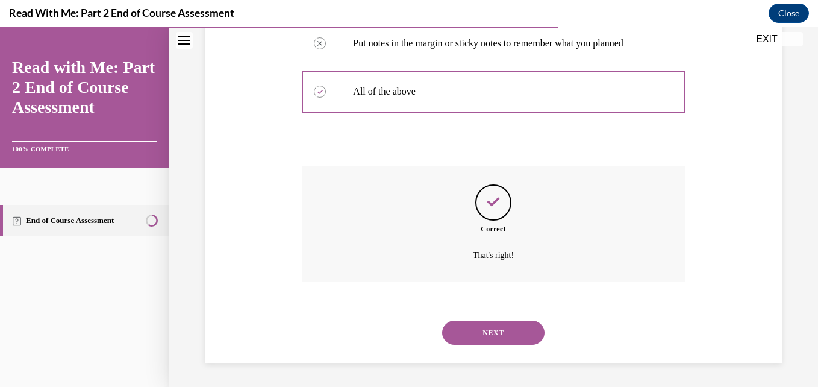
click at [498, 332] on button "NEXT" at bounding box center [493, 332] width 102 height 24
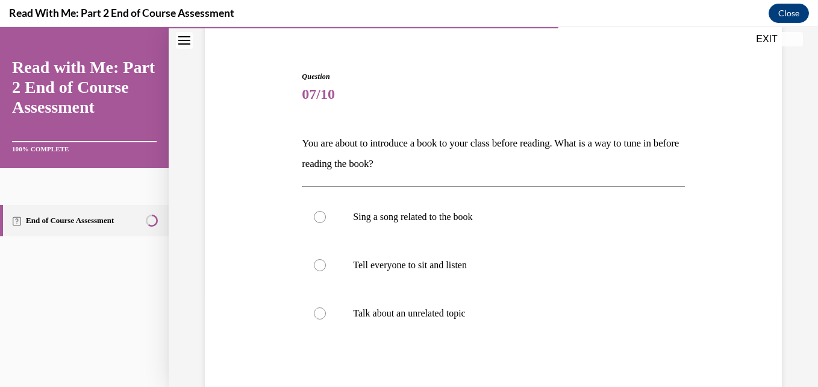
scroll to position [120, 0]
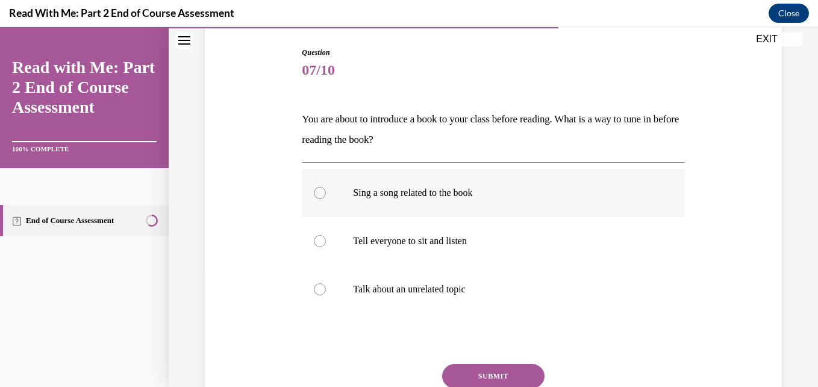
click at [616, 202] on label "Sing a song related to the book" at bounding box center [493, 193] width 382 height 48
click at [326, 199] on input "Sing a song related to the book" at bounding box center [320, 193] width 12 height 12
radio input "true"
click at [531, 365] on button "SUBMIT" at bounding box center [493, 376] width 102 height 24
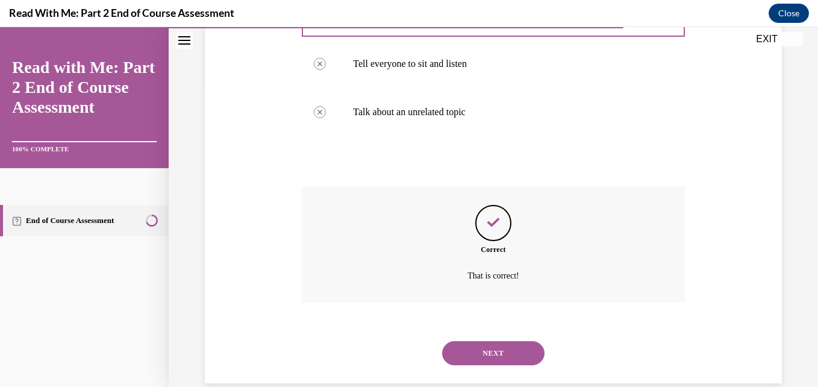
scroll to position [318, 0]
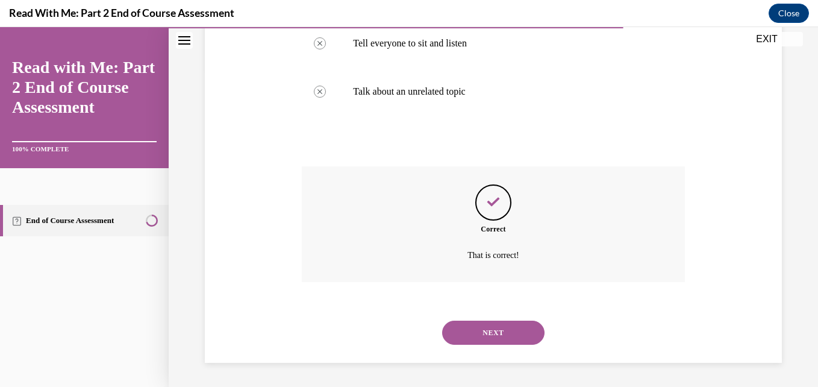
click at [513, 329] on button "NEXT" at bounding box center [493, 332] width 102 height 24
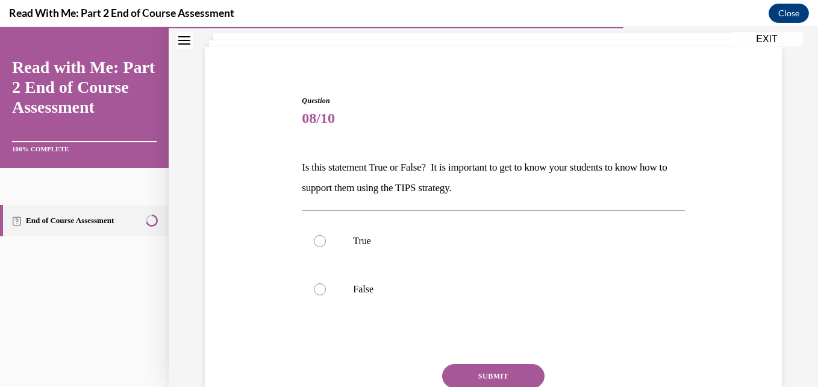
scroll to position [96, 0]
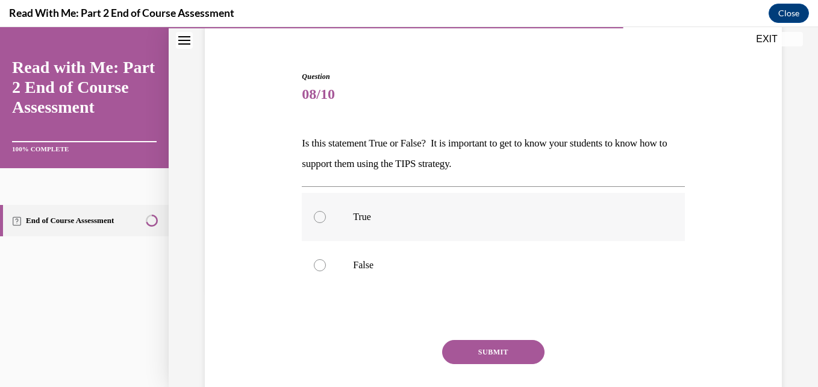
click at [631, 238] on label "True" at bounding box center [493, 217] width 382 height 48
click at [326, 223] on input "True" at bounding box center [320, 217] width 12 height 12
radio input "true"
click at [530, 356] on button "SUBMIT" at bounding box center [493, 352] width 102 height 24
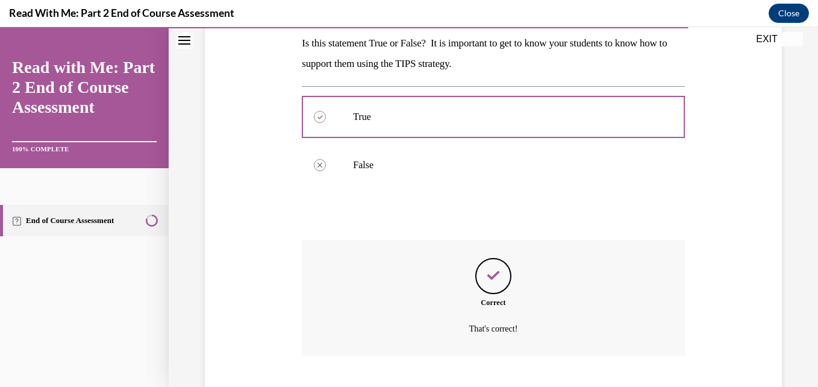
scroll to position [270, 0]
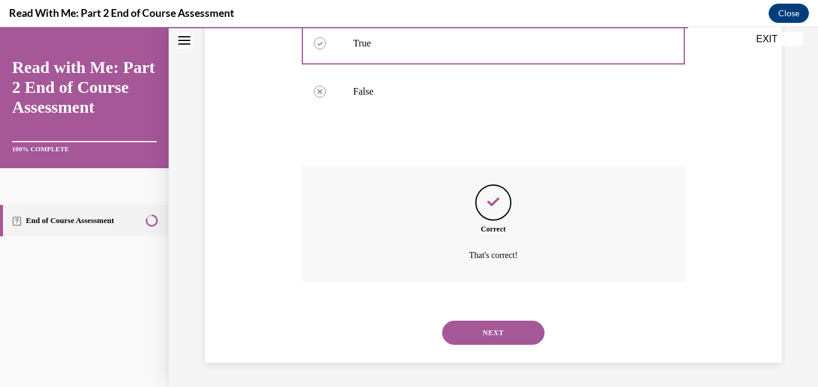
click at [509, 335] on button "NEXT" at bounding box center [493, 332] width 102 height 24
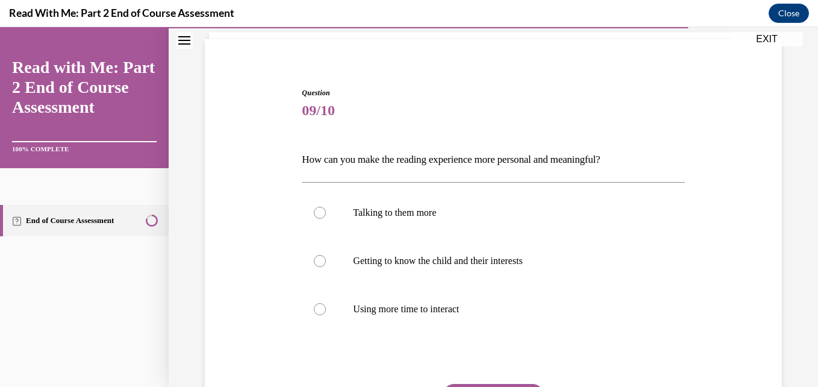
scroll to position [104, 0]
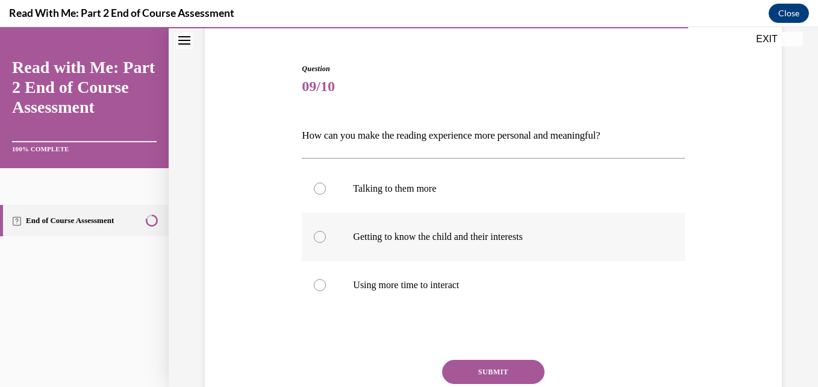
click at [606, 249] on label "Getting to know the child and their interests" at bounding box center [493, 237] width 382 height 48
click at [326, 243] on input "Getting to know the child and their interests" at bounding box center [320, 237] width 12 height 12
radio input "true"
click at [532, 366] on button "SUBMIT" at bounding box center [493, 371] width 102 height 24
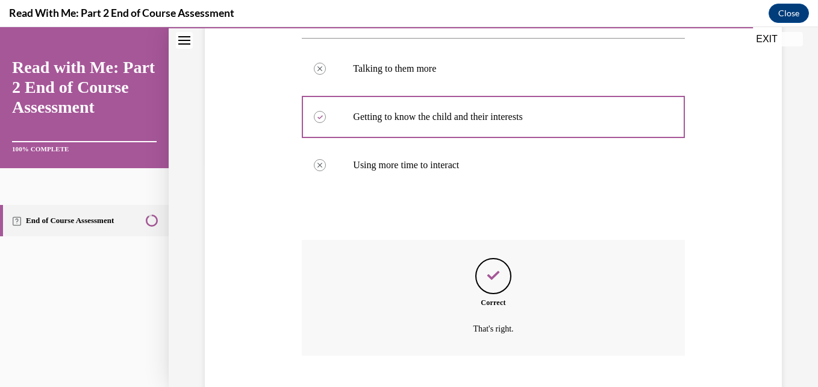
scroll to position [297, 0]
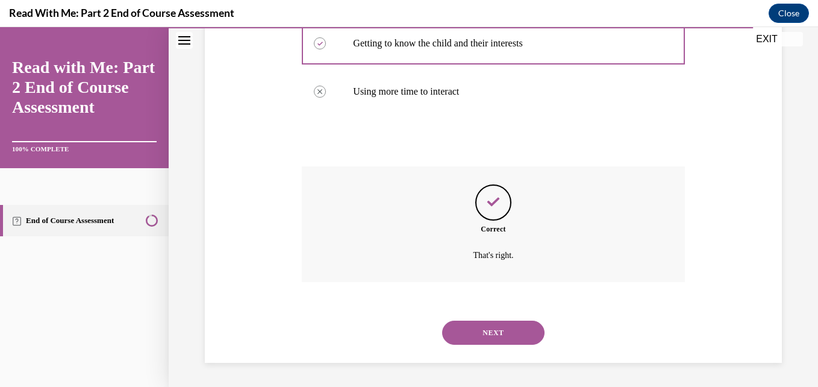
click at [518, 335] on button "NEXT" at bounding box center [493, 332] width 102 height 24
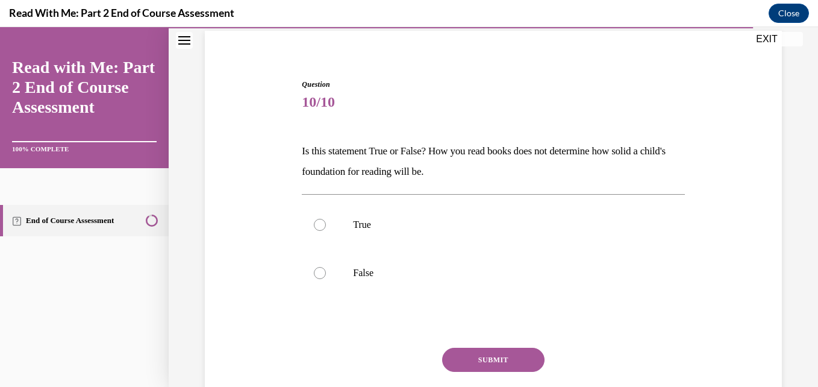
scroll to position [96, 0]
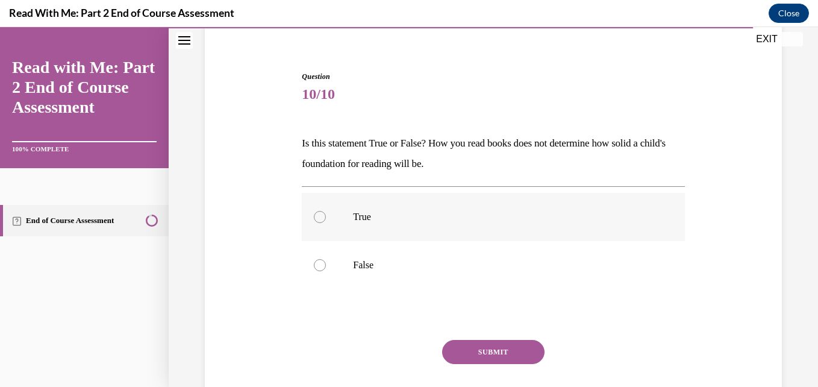
click at [631, 220] on p "True" at bounding box center [503, 217] width 301 height 12
click at [326, 220] on input "True" at bounding box center [320, 217] width 12 height 12
radio input "true"
click at [512, 348] on button "SUBMIT" at bounding box center [493, 352] width 102 height 24
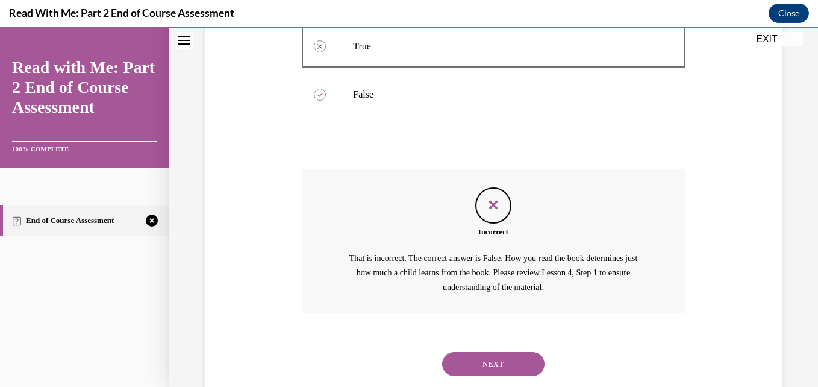
scroll to position [298, 0]
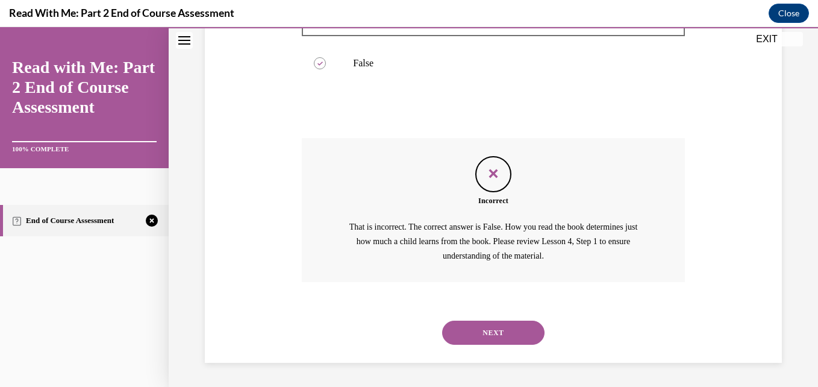
click at [510, 330] on button "NEXT" at bounding box center [493, 332] width 102 height 24
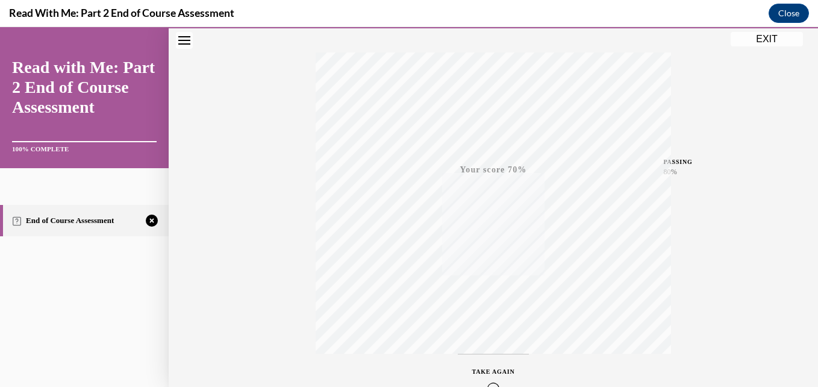
scroll to position [258, 0]
click at [486, 313] on icon "button" at bounding box center [493, 312] width 43 height 13
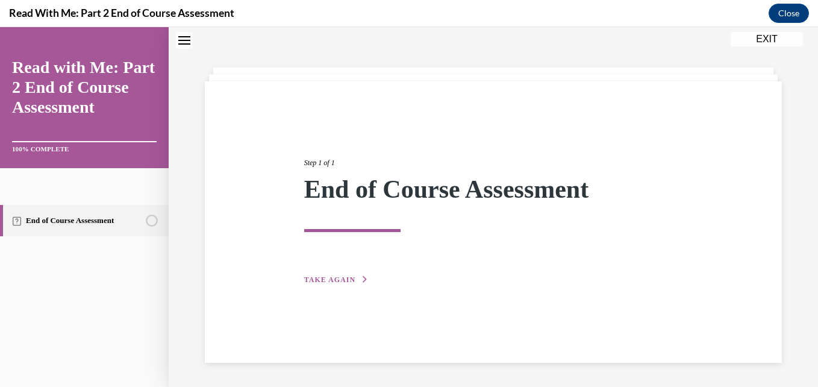
click at [349, 282] on span "TAKE AGAIN" at bounding box center [329, 279] width 51 height 8
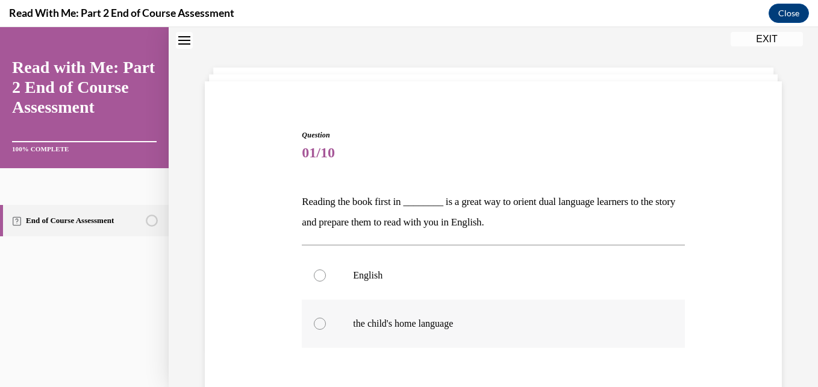
click at [394, 329] on p "the child's home language" at bounding box center [503, 323] width 301 height 12
click at [326, 329] on input "the child's home language" at bounding box center [320, 323] width 12 height 12
radio input "true"
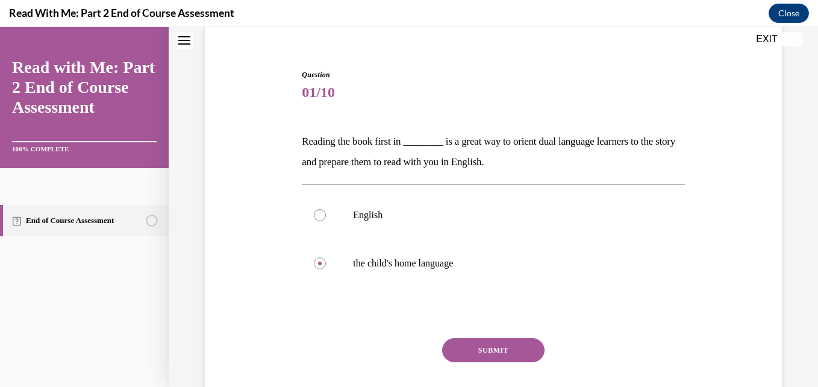
scroll to position [110, 0]
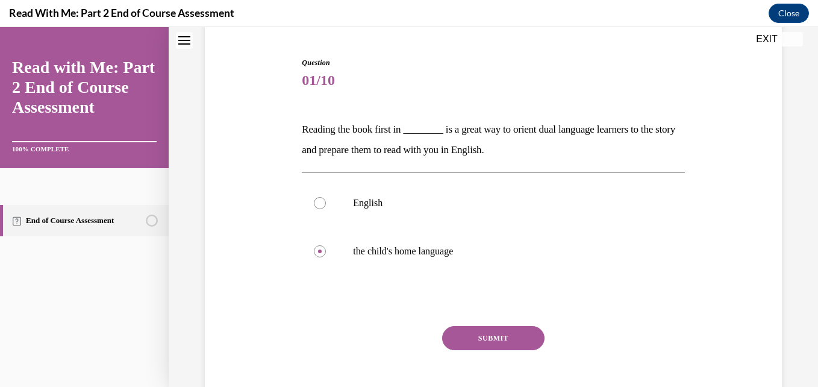
click at [492, 334] on button "SUBMIT" at bounding box center [493, 338] width 102 height 24
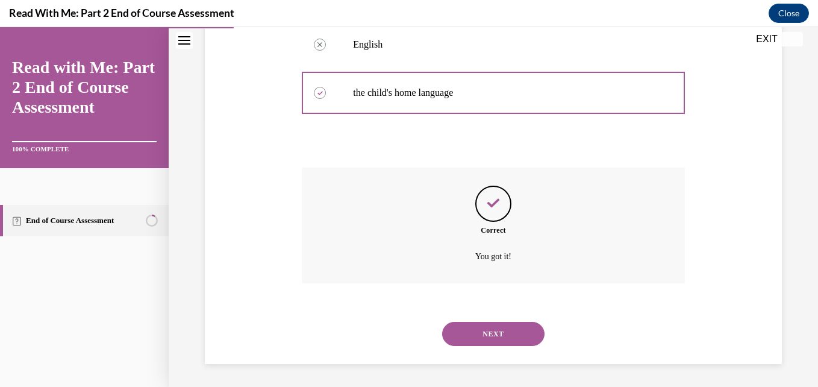
scroll to position [270, 0]
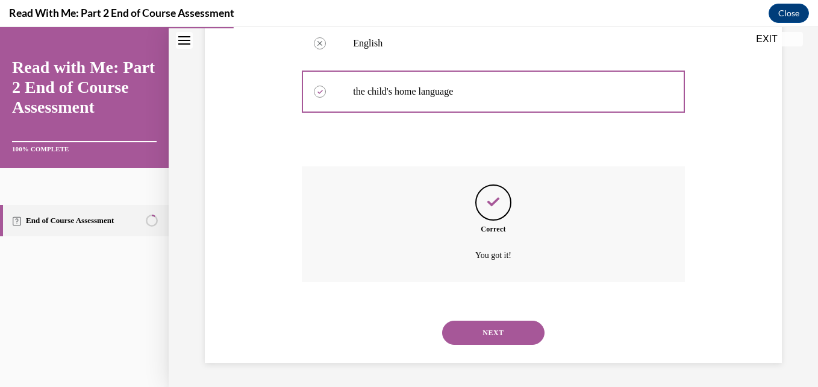
click at [498, 336] on button "NEXT" at bounding box center [493, 332] width 102 height 24
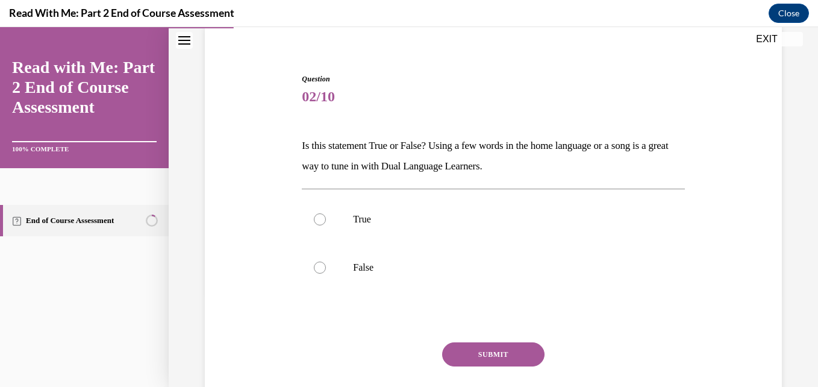
scroll to position [96, 0]
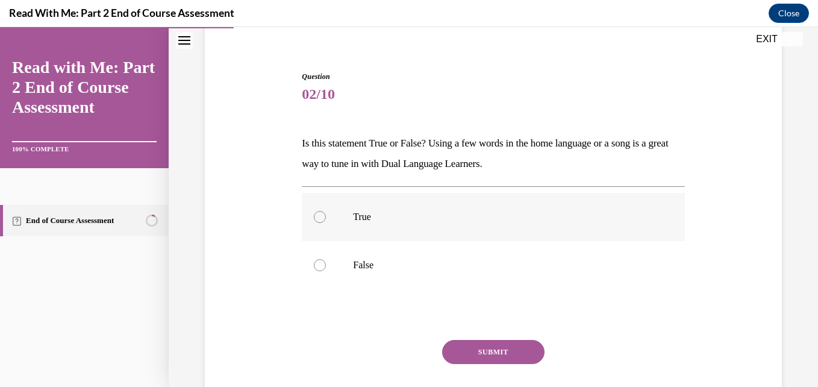
click at [511, 223] on label "True" at bounding box center [493, 217] width 382 height 48
click at [326, 223] on input "True" at bounding box center [320, 217] width 12 height 12
radio input "true"
click at [502, 350] on button "SUBMIT" at bounding box center [493, 352] width 102 height 24
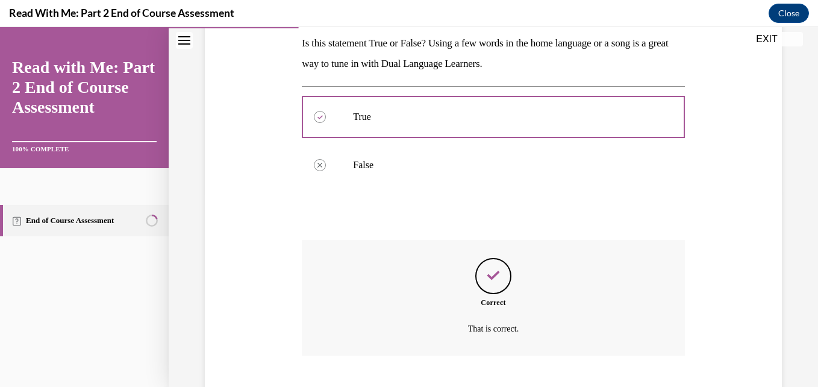
scroll to position [270, 0]
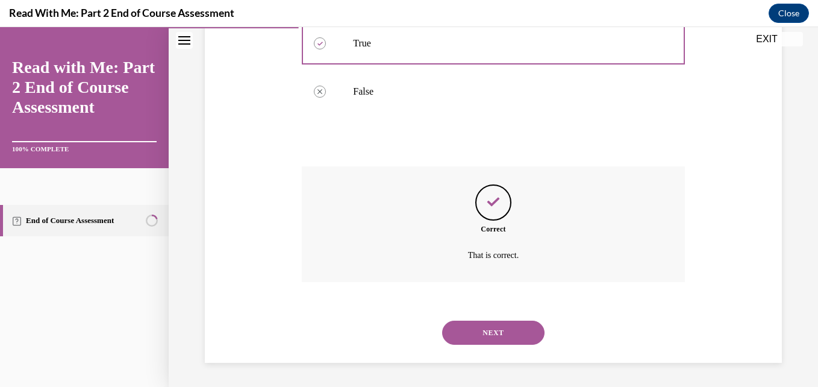
click at [498, 340] on button "NEXT" at bounding box center [493, 332] width 102 height 24
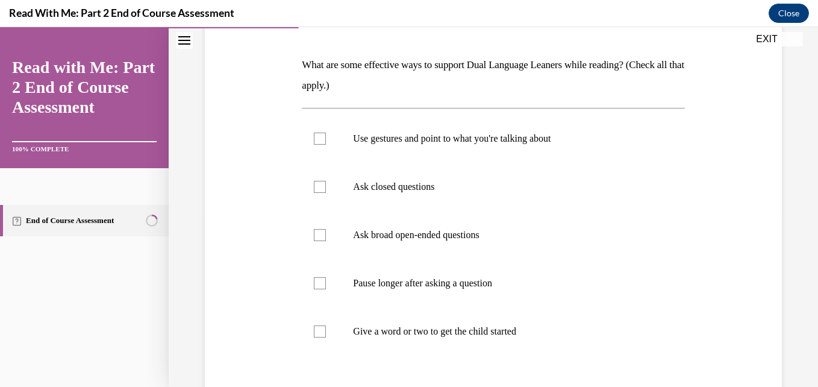
scroll to position [200, 0]
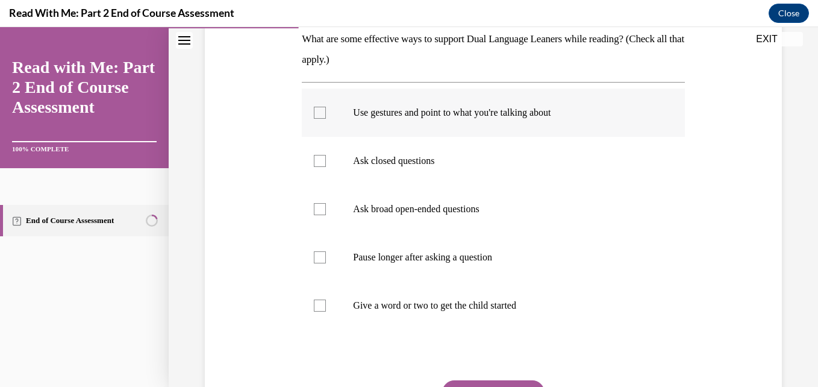
click at [624, 117] on p "Use gestures and point to what you're talking about" at bounding box center [503, 113] width 301 height 12
click at [326, 117] on input "Use gestures and point to what you're talking about" at bounding box center [320, 113] width 12 height 12
checkbox input "true"
click at [551, 200] on label "Ask broad open-ended questions" at bounding box center [493, 209] width 382 height 48
click at [326, 203] on input "Ask broad open-ended questions" at bounding box center [320, 209] width 12 height 12
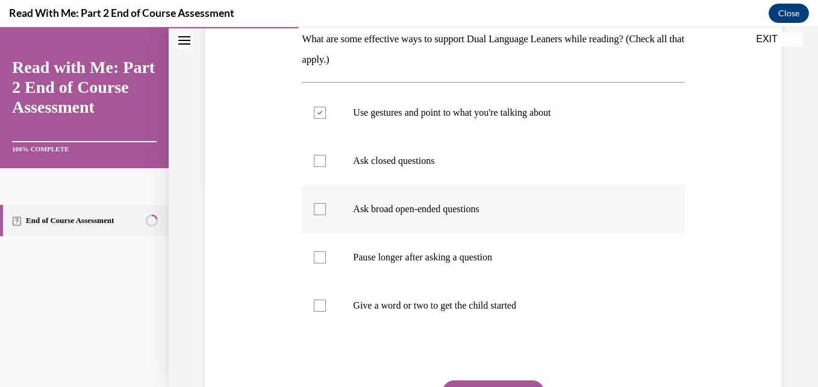
checkbox input "true"
click at [477, 253] on p "Pause longer after asking a question" at bounding box center [503, 257] width 301 height 12
click at [326, 253] on input "Pause longer after asking a question" at bounding box center [320, 257] width 12 height 12
checkbox input "true"
click at [460, 318] on label "Give a word or two to get the child started" at bounding box center [493, 305] width 382 height 48
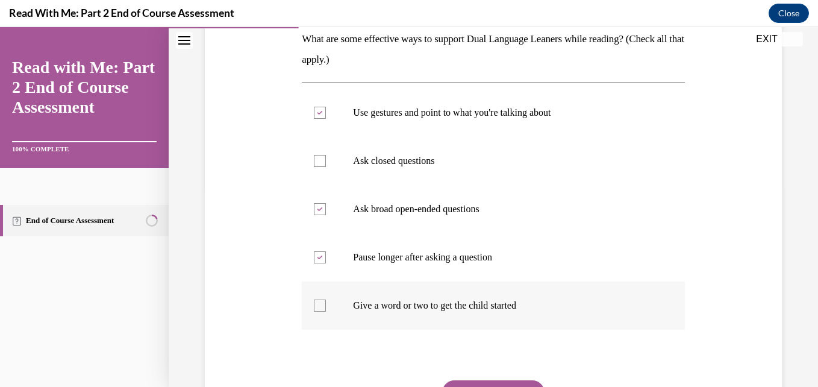
click at [326, 311] on input "Give a word or two to get the child started" at bounding box center [320, 305] width 12 height 12
checkbox input "true"
click at [461, 219] on label "Ask broad open-ended questions" at bounding box center [493, 209] width 382 height 48
click at [326, 215] on input "Ask broad open-ended questions" at bounding box center [320, 209] width 12 height 12
checkbox input "false"
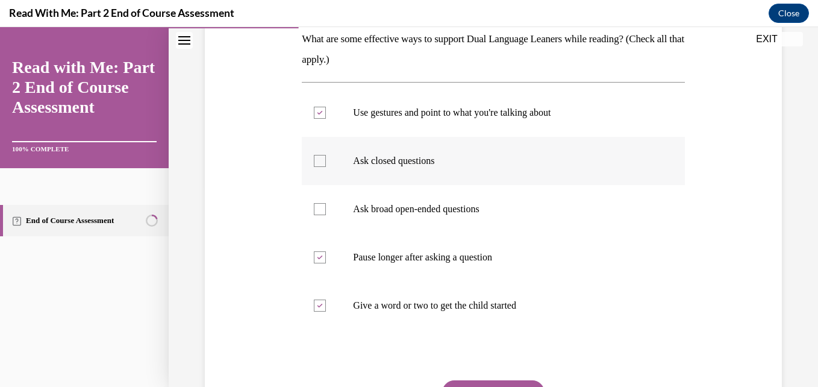
click at [671, 170] on label "Ask closed questions" at bounding box center [493, 161] width 382 height 48
click at [326, 167] on input "Ask closed questions" at bounding box center [320, 161] width 12 height 12
checkbox input "true"
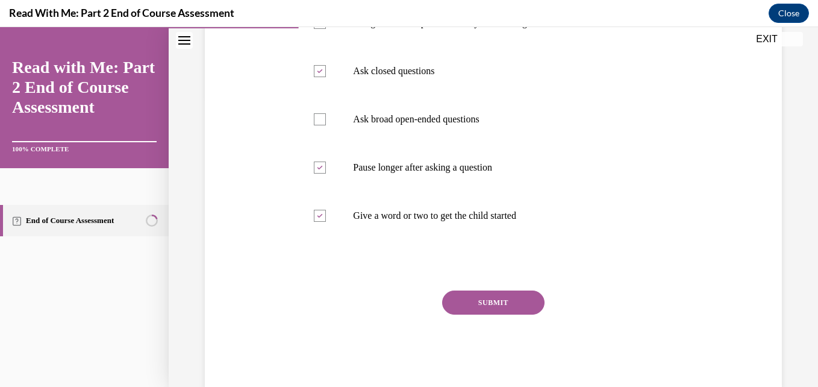
scroll to position [297, 0]
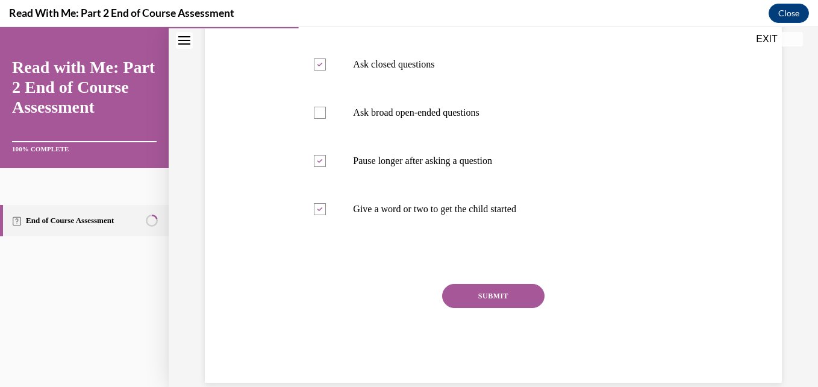
click at [493, 292] on button "SUBMIT" at bounding box center [493, 296] width 102 height 24
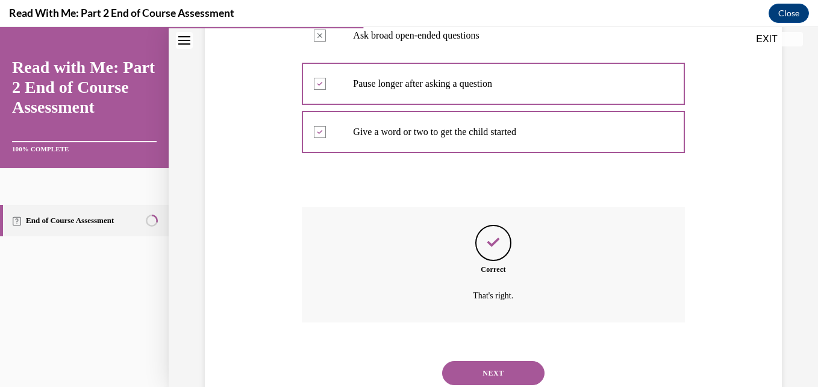
scroll to position [414, 0]
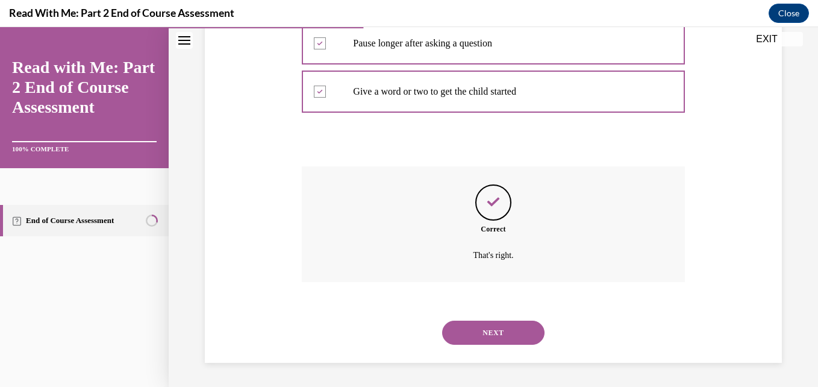
click at [490, 331] on button "NEXT" at bounding box center [493, 332] width 102 height 24
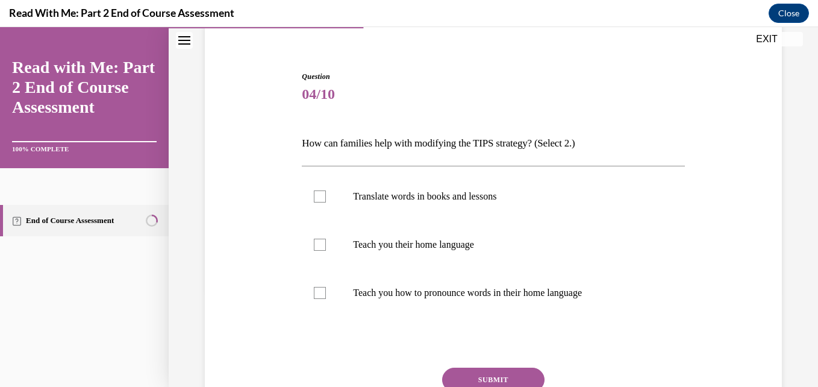
scroll to position [120, 0]
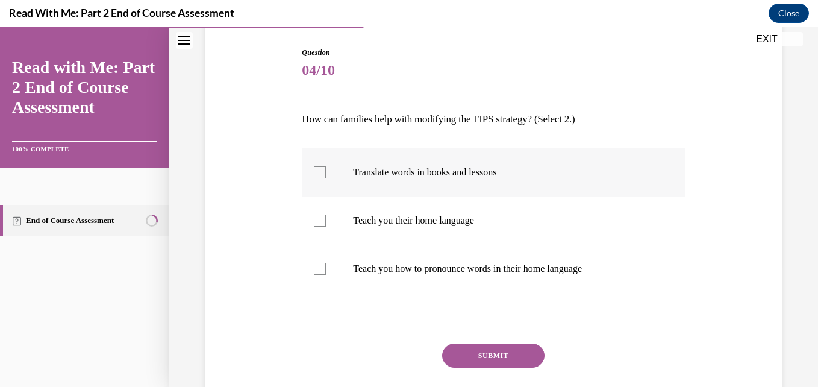
click at [586, 179] on label "Translate words in books and lessons" at bounding box center [493, 172] width 382 height 48
click at [326, 178] on input "Translate words in books and lessons" at bounding box center [320, 172] width 12 height 12
checkbox input "true"
click at [576, 276] on label "Teach you how to pronounce words in their home language" at bounding box center [493, 268] width 382 height 48
click at [326, 275] on input "Teach you how to pronounce words in their home language" at bounding box center [320, 268] width 12 height 12
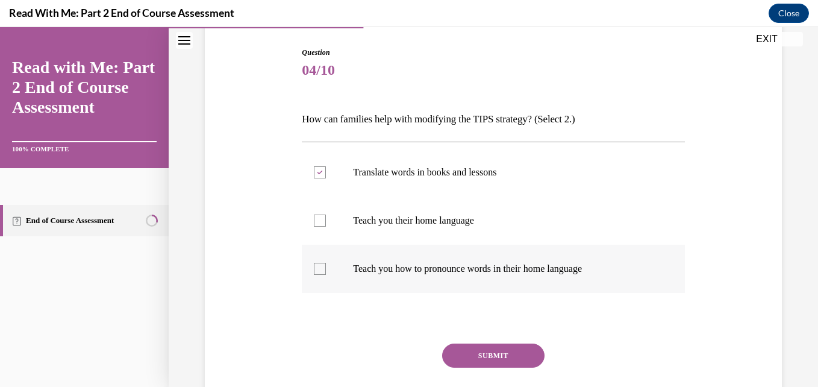
checkbox input "true"
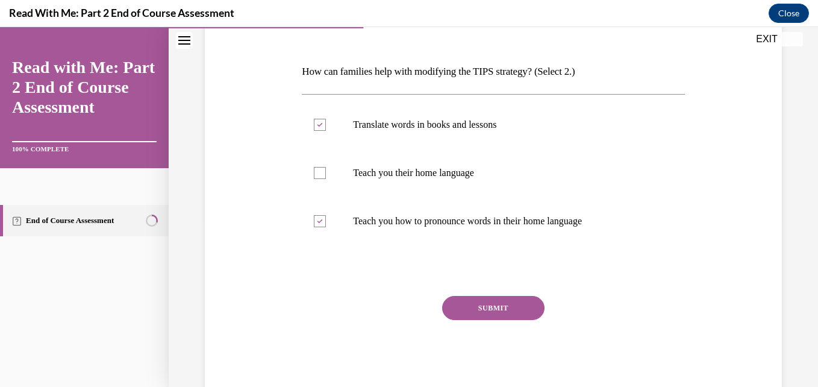
scroll to position [193, 0]
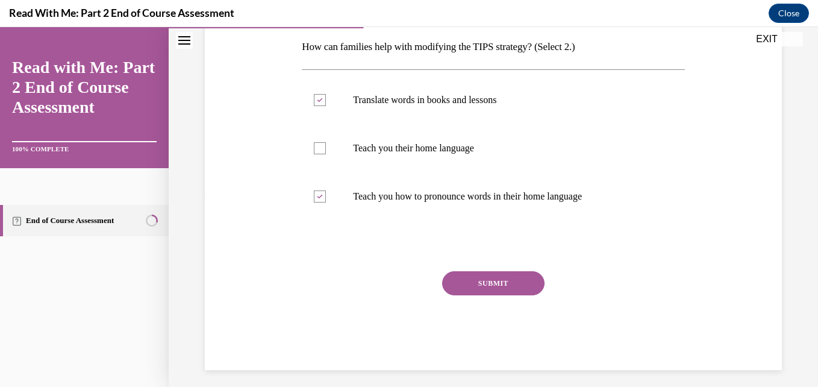
click at [495, 287] on button "SUBMIT" at bounding box center [493, 283] width 102 height 24
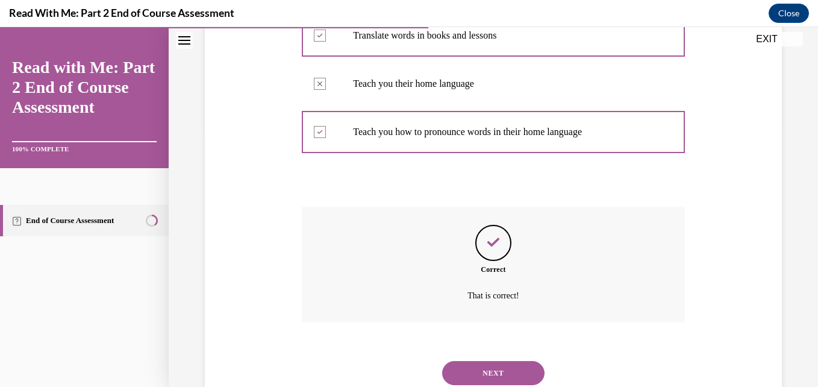
scroll to position [297, 0]
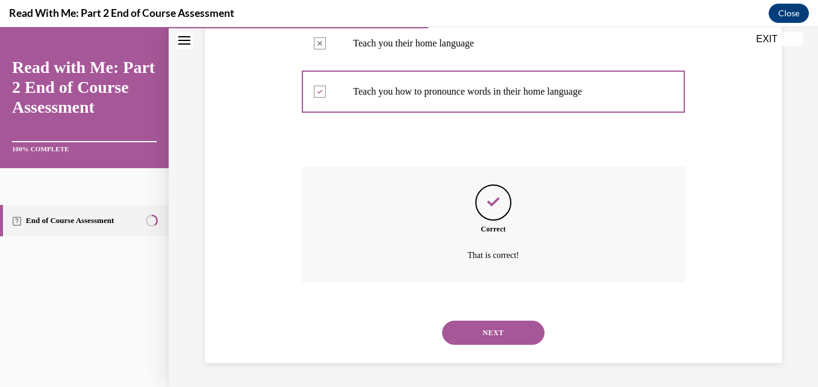
click at [495, 329] on button "NEXT" at bounding box center [493, 332] width 102 height 24
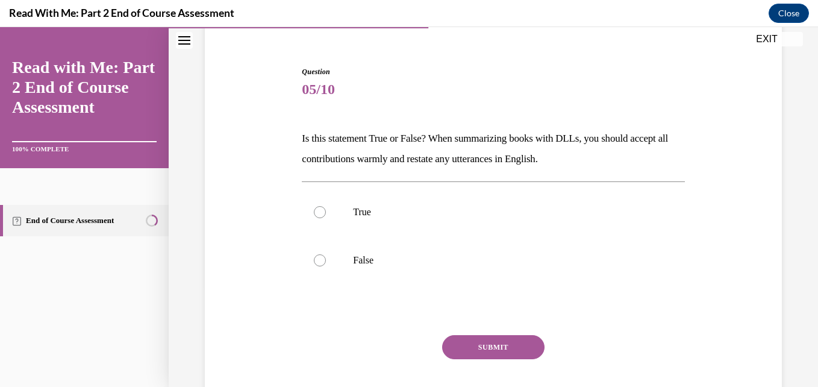
scroll to position [113, 0]
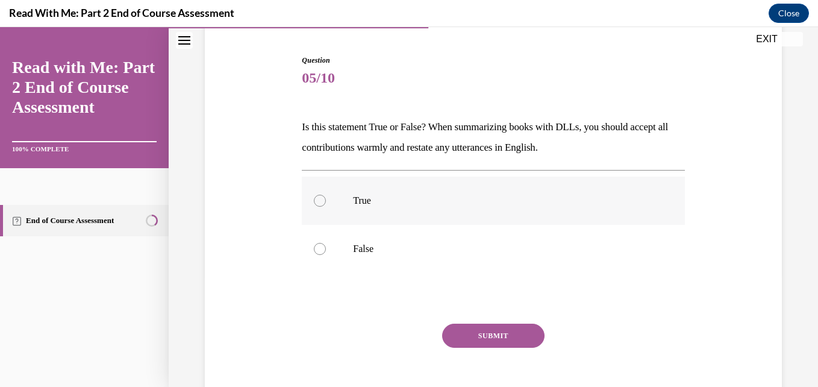
click at [606, 197] on p "True" at bounding box center [503, 200] width 301 height 12
click at [326, 197] on input "True" at bounding box center [320, 200] width 12 height 12
radio input "true"
click at [521, 333] on button "SUBMIT" at bounding box center [493, 335] width 102 height 24
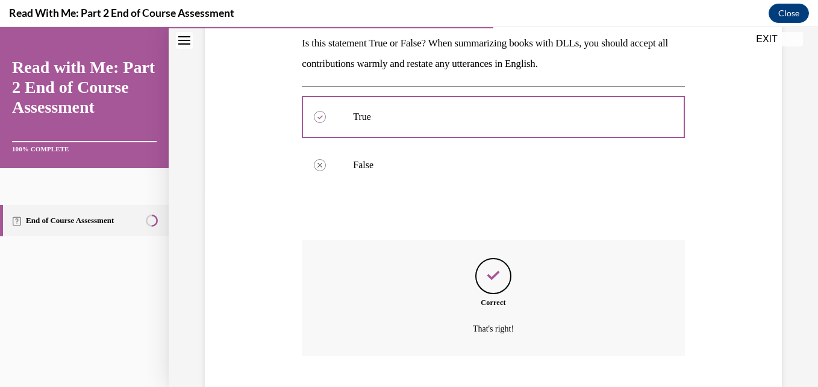
scroll to position [270, 0]
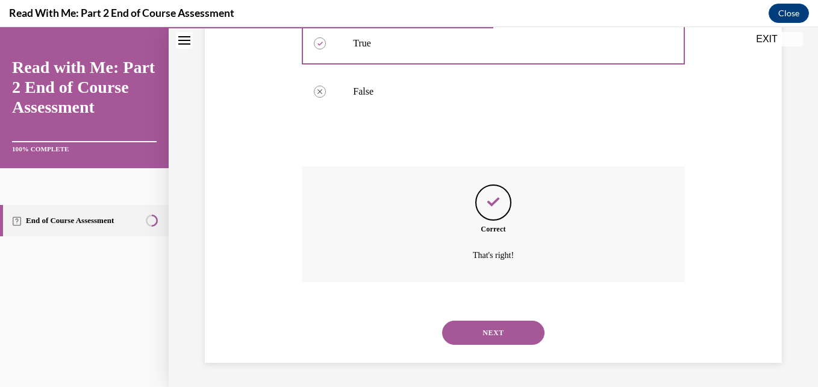
click at [510, 336] on button "NEXT" at bounding box center [493, 332] width 102 height 24
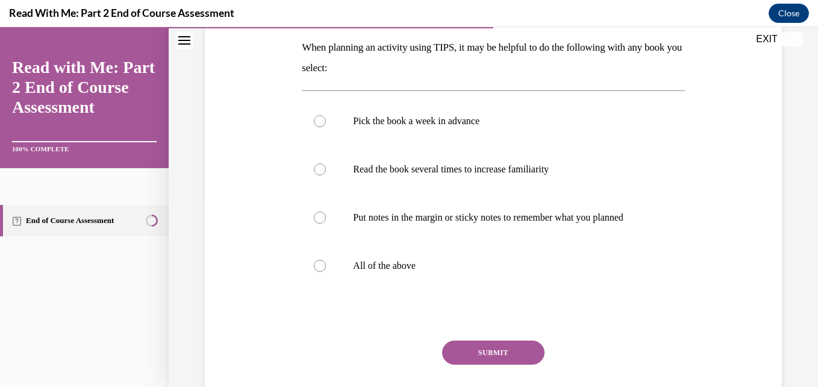
scroll to position [193, 0]
click at [421, 271] on p "All of the above" at bounding box center [503, 265] width 301 height 12
click at [326, 271] on input "All of the above" at bounding box center [320, 265] width 12 height 12
radio input "true"
click at [503, 364] on button "SUBMIT" at bounding box center [493, 352] width 102 height 24
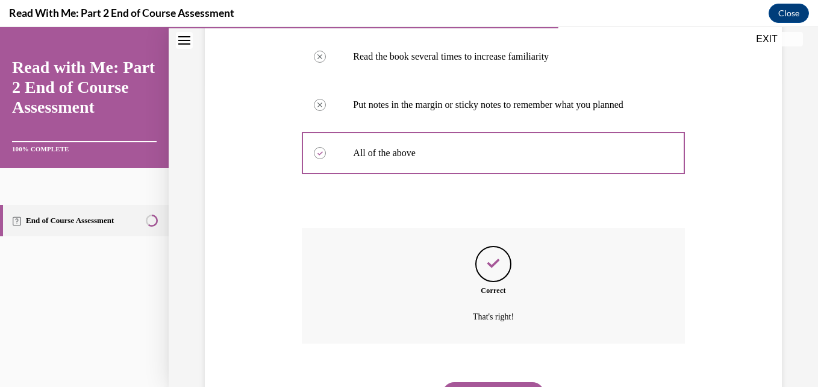
scroll to position [378, 0]
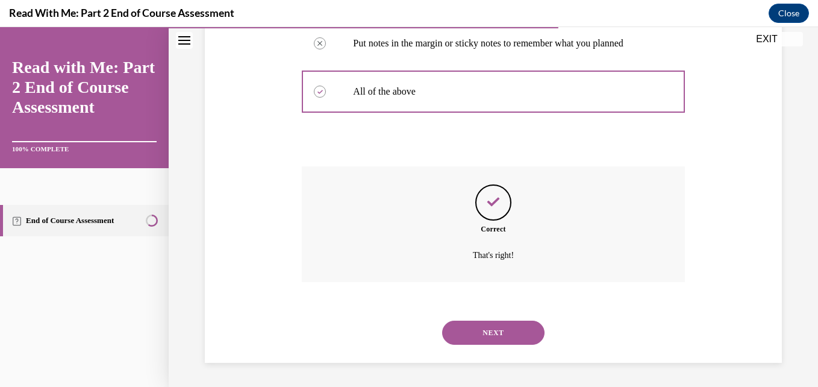
click at [510, 344] on div "NEXT" at bounding box center [493, 332] width 382 height 48
click at [511, 340] on button "NEXT" at bounding box center [493, 332] width 102 height 24
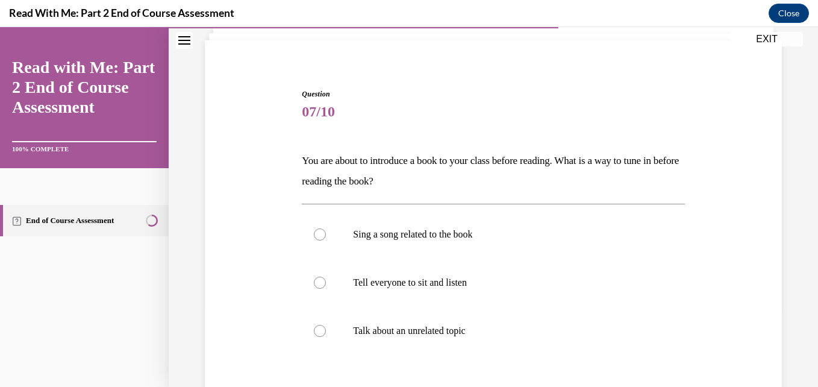
scroll to position [120, 0]
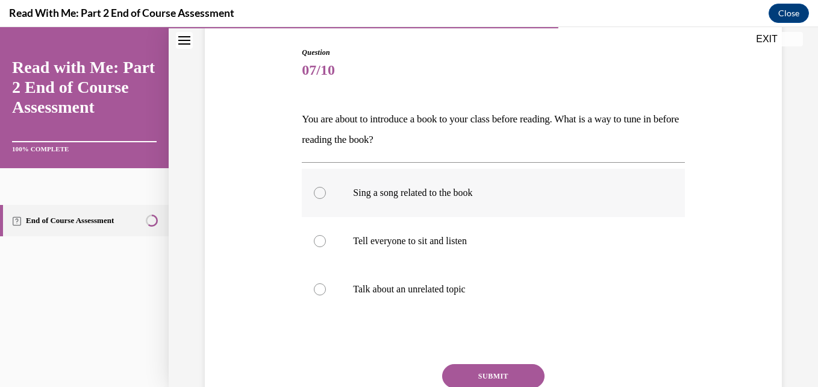
click at [508, 199] on label "Sing a song related to the book" at bounding box center [493, 193] width 382 height 48
click at [326, 199] on input "Sing a song related to the book" at bounding box center [320, 193] width 12 height 12
radio input "true"
click at [515, 370] on button "SUBMIT" at bounding box center [493, 376] width 102 height 24
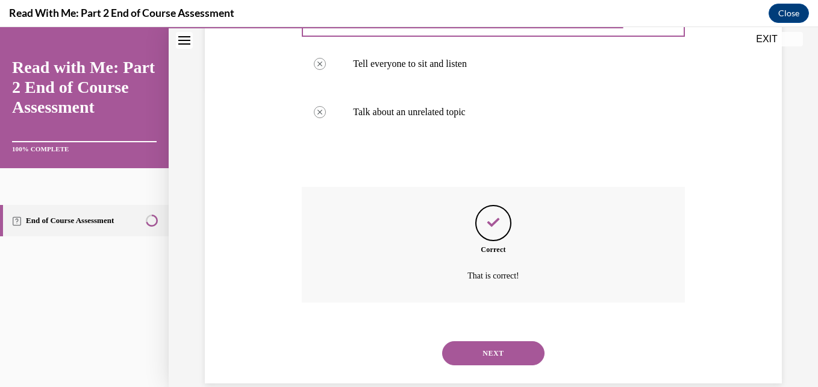
scroll to position [318, 0]
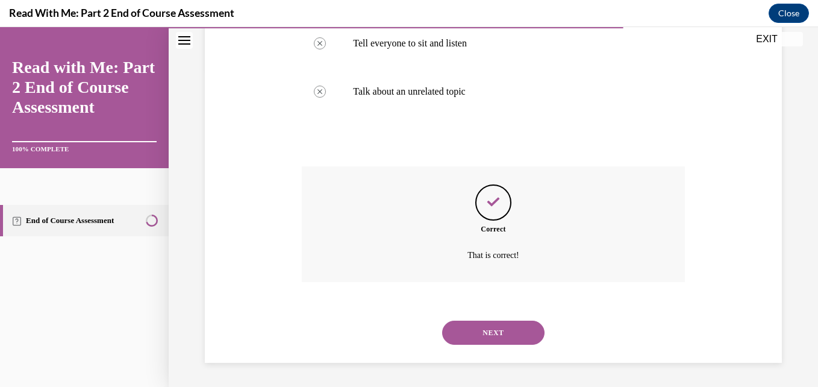
click at [512, 332] on button "NEXT" at bounding box center [493, 332] width 102 height 24
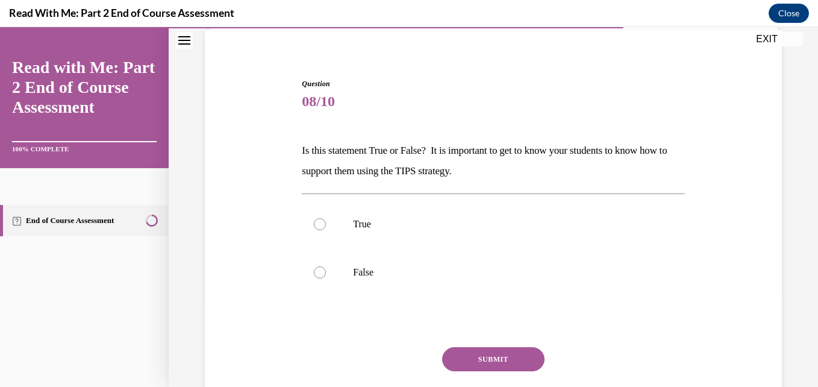
scroll to position [96, 0]
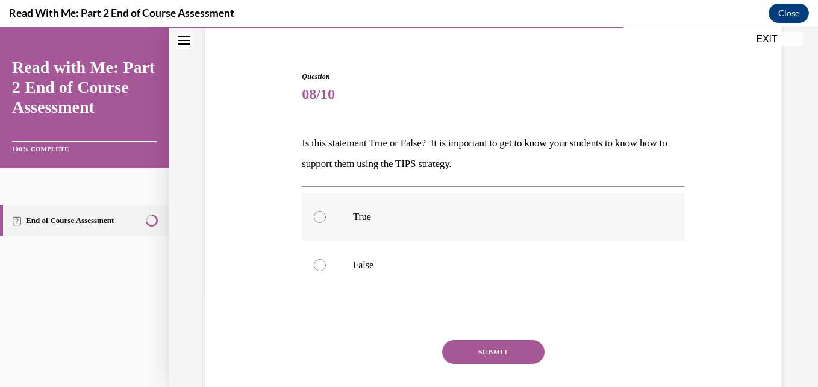
click at [599, 210] on label "True" at bounding box center [493, 217] width 382 height 48
click at [326, 211] on input "True" at bounding box center [320, 217] width 12 height 12
radio input "true"
click at [522, 356] on button "SUBMIT" at bounding box center [493, 352] width 102 height 24
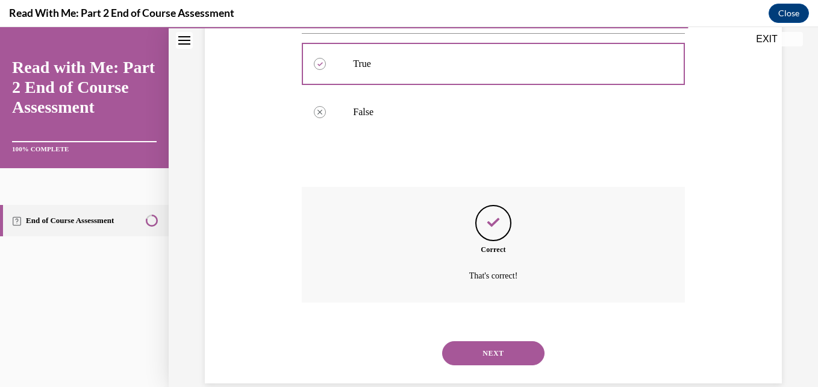
scroll to position [270, 0]
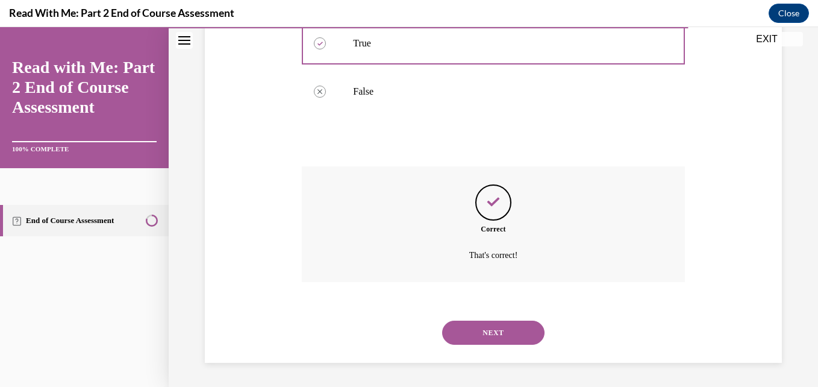
click at [511, 339] on button "NEXT" at bounding box center [493, 332] width 102 height 24
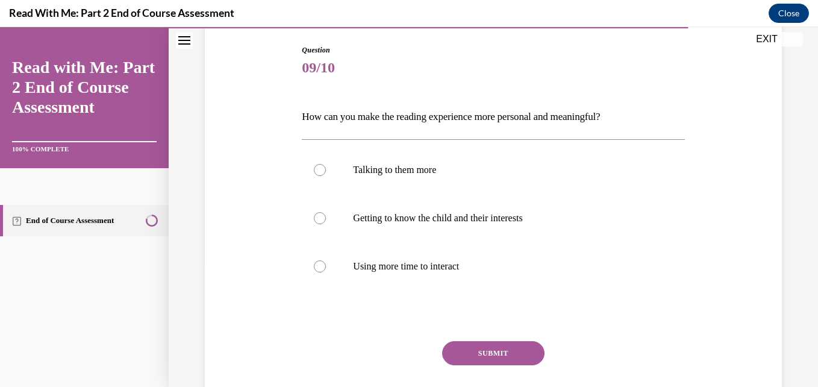
scroll to position [144, 0]
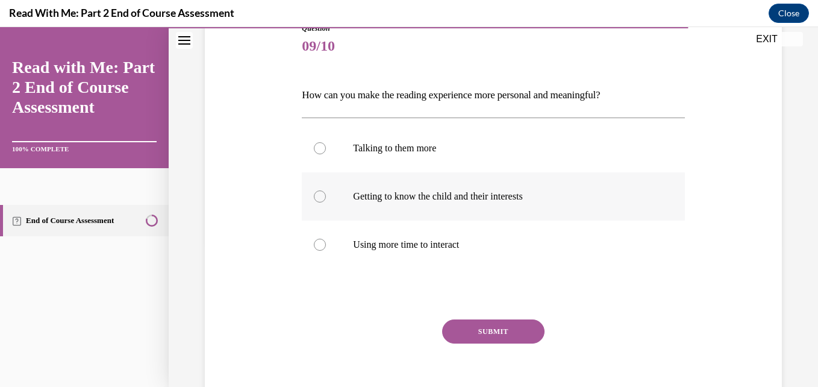
click at [586, 197] on p "Getting to know the child and their interests" at bounding box center [503, 196] width 301 height 12
click at [326, 197] on input "Getting to know the child and their interests" at bounding box center [320, 196] width 12 height 12
radio input "true"
click at [529, 332] on button "SUBMIT" at bounding box center [493, 331] width 102 height 24
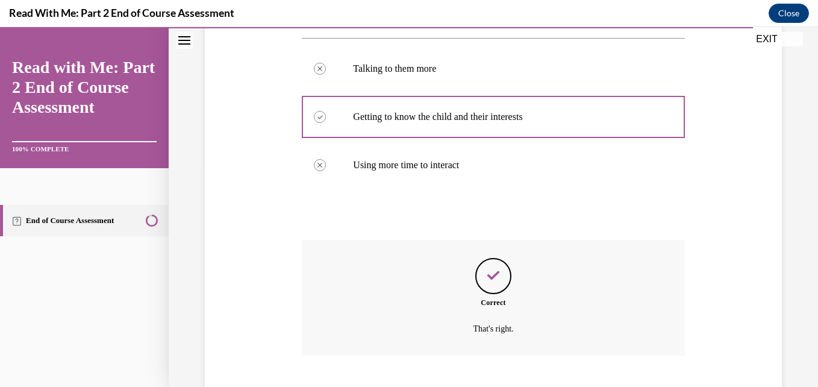
scroll to position [297, 0]
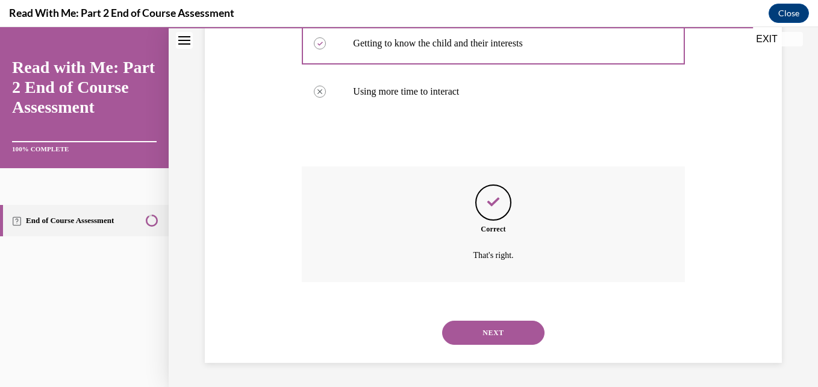
click at [517, 333] on button "NEXT" at bounding box center [493, 332] width 102 height 24
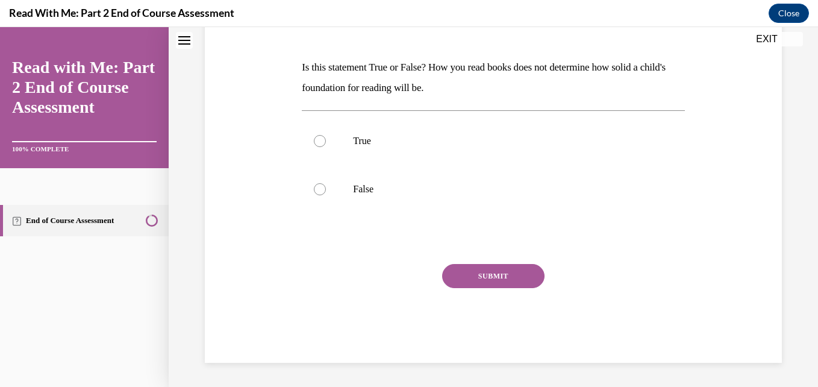
scroll to position [0, 0]
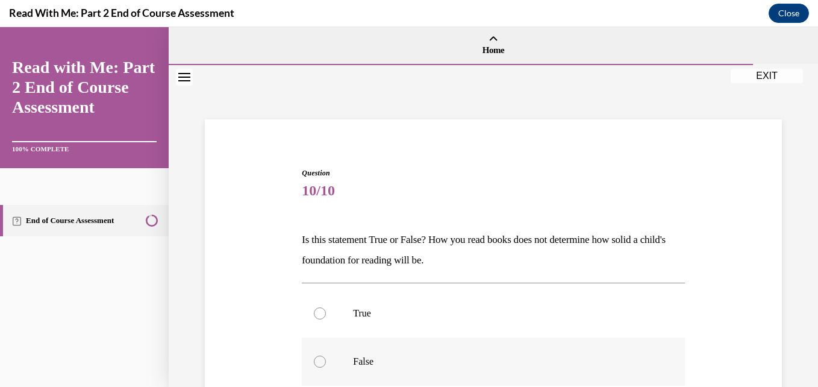
click at [530, 350] on label "False" at bounding box center [493, 361] width 382 height 48
click at [326, 355] on input "False" at bounding box center [320, 361] width 12 height 12
radio input "true"
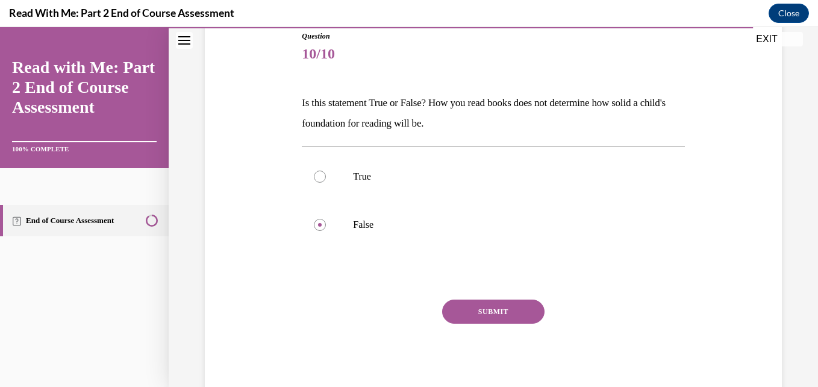
scroll to position [144, 0]
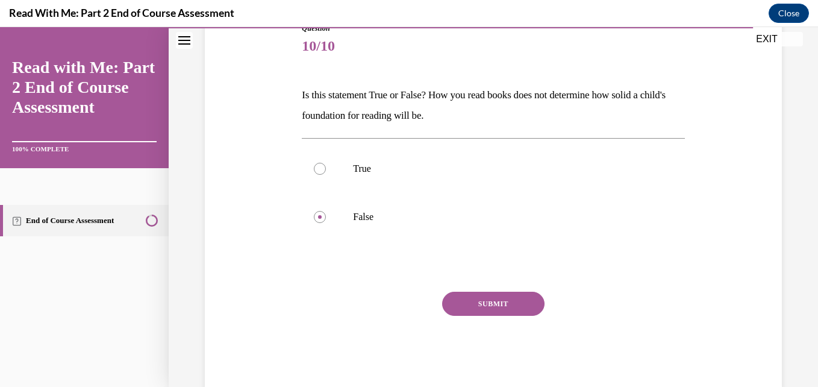
click at [502, 309] on button "SUBMIT" at bounding box center [493, 303] width 102 height 24
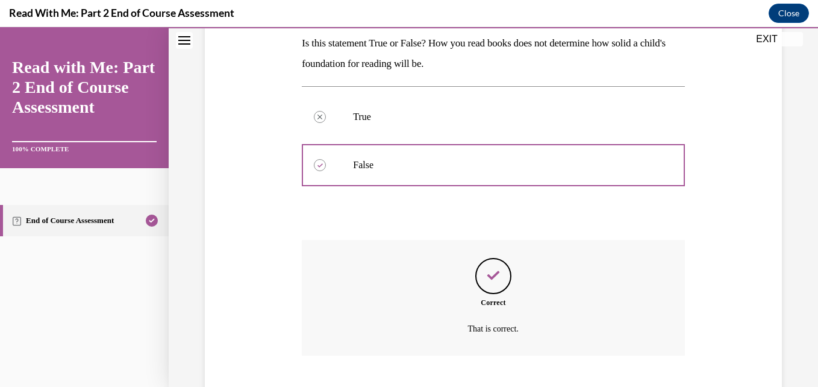
scroll to position [270, 0]
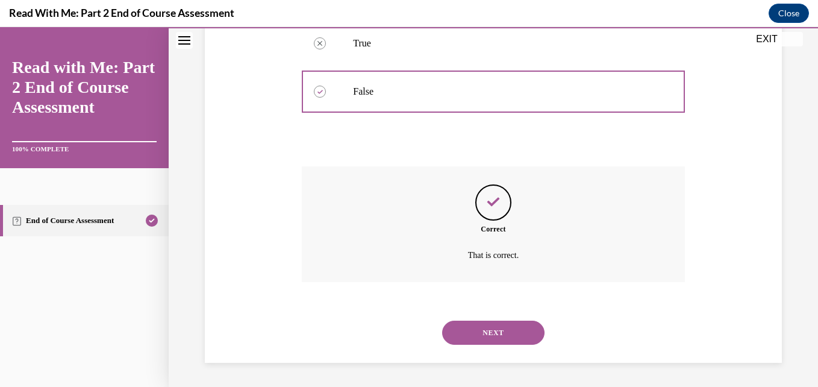
click at [496, 332] on button "NEXT" at bounding box center [493, 332] width 102 height 24
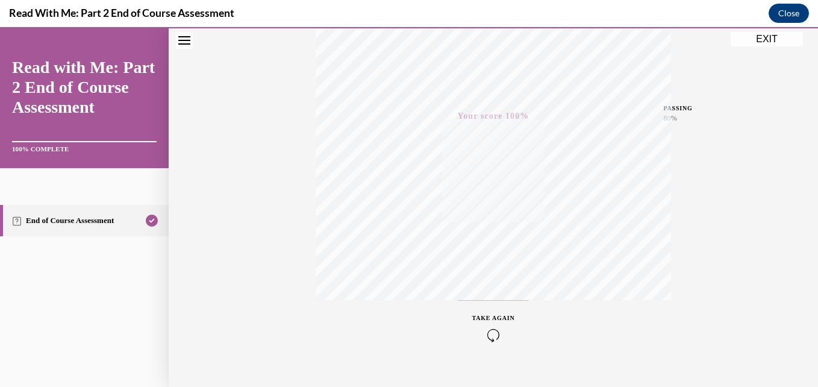
scroll to position [249, 0]
click at [771, 35] on button "EXIT" at bounding box center [766, 39] width 72 height 14
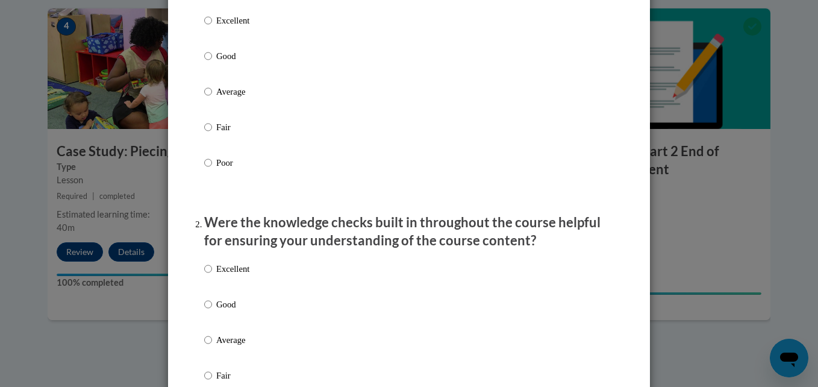
scroll to position [225, 0]
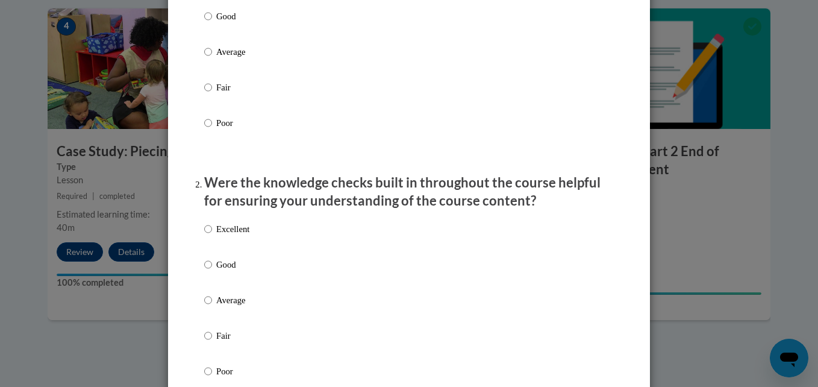
click at [361, 36] on div "Excellent Good Average Fair Poor" at bounding box center [408, 66] width 409 height 196
click at [211, 31] on label "Good" at bounding box center [226, 26] width 45 height 33
click at [211, 23] on input "Good" at bounding box center [208, 16] width 8 height 13
radio input "true"
click at [204, 271] on input "Good" at bounding box center [208, 264] width 8 height 13
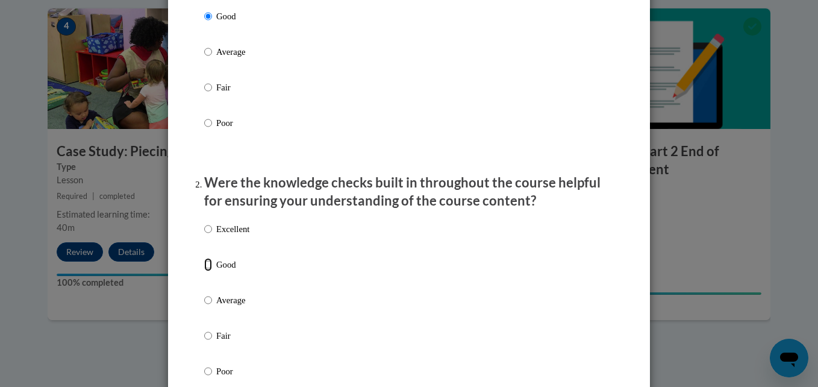
radio input "true"
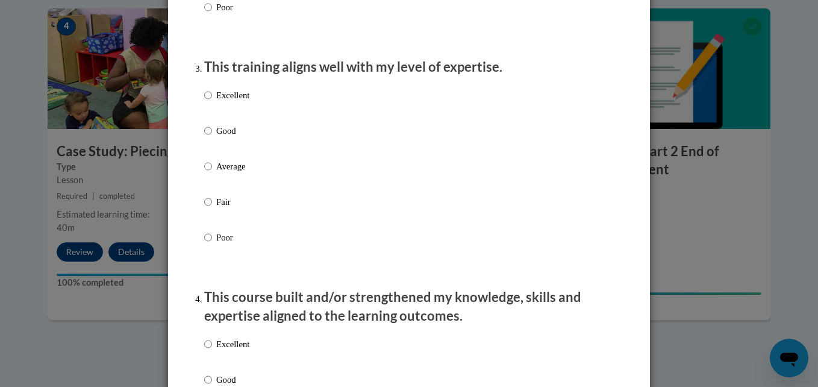
scroll to position [594, 0]
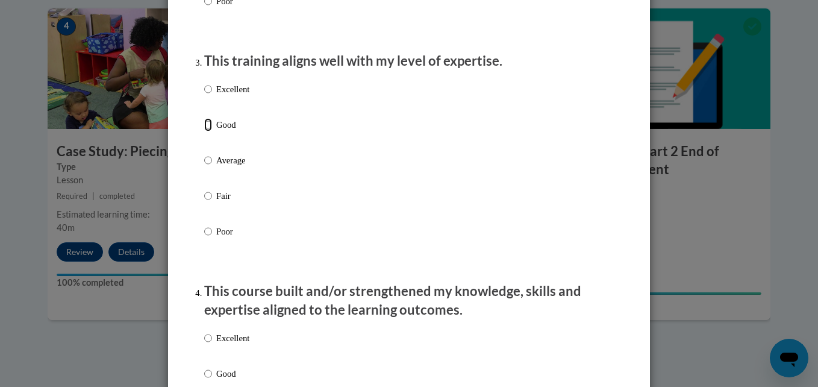
click at [207, 131] on input "Good" at bounding box center [208, 124] width 8 height 13
radio input "true"
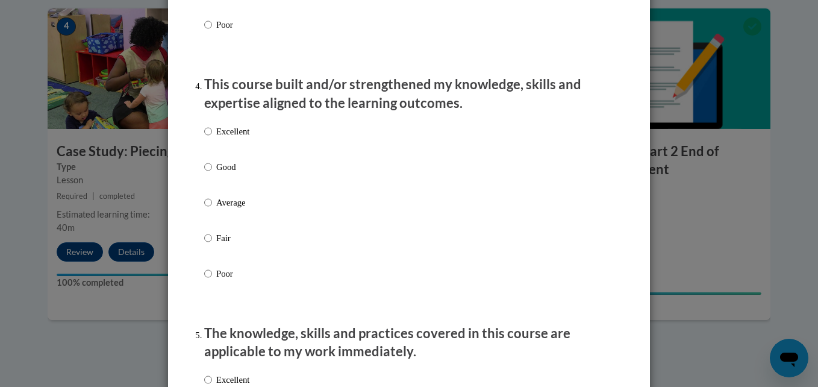
scroll to position [811, 0]
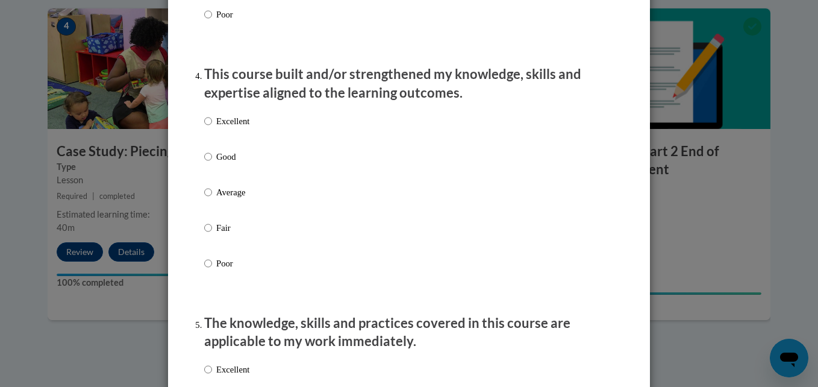
click at [210, 165] on label "Good" at bounding box center [226, 166] width 45 height 33
click at [210, 163] on input "Good" at bounding box center [208, 156] width 8 height 13
radio input "true"
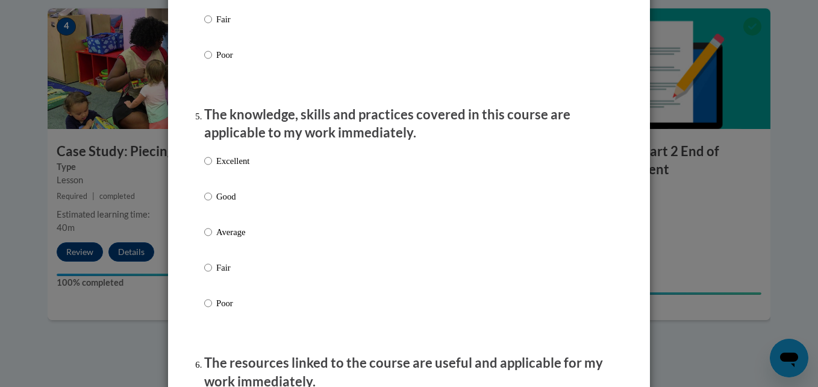
scroll to position [1067, 0]
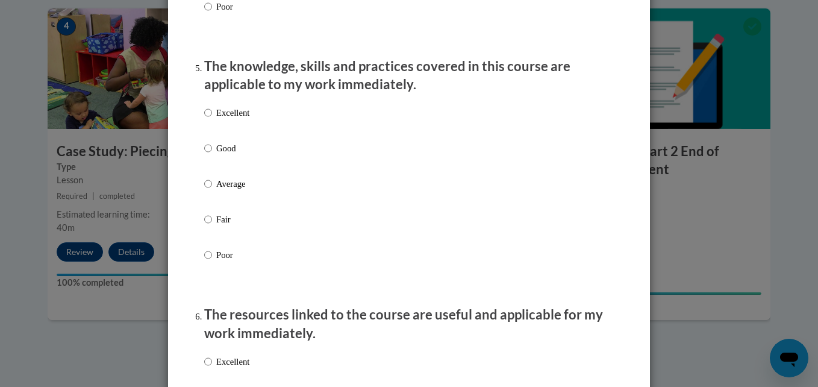
click at [234, 119] on p "Excellent" at bounding box center [232, 112] width 33 height 13
click at [212, 119] on input "Excellent" at bounding box center [208, 112] width 8 height 13
radio input "true"
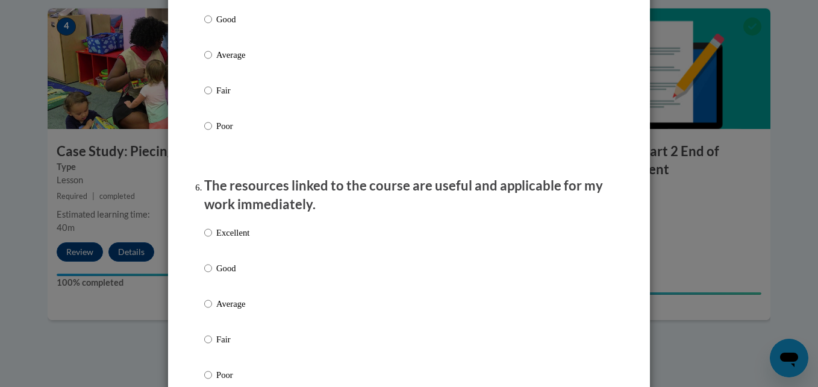
scroll to position [1308, 0]
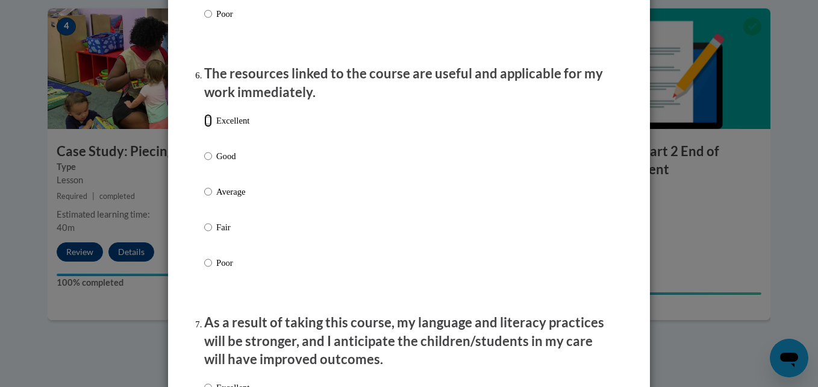
drag, startPoint x: 202, startPoint y: 131, endPoint x: 578, endPoint y: 263, distance: 398.3
click at [578, 263] on div "Excellent Good Average Fair Poor" at bounding box center [408, 206] width 409 height 196
click at [225, 127] on p "Excellent" at bounding box center [232, 120] width 33 height 13
click at [212, 127] on input "Excellent" at bounding box center [208, 120] width 8 height 13
radio input "true"
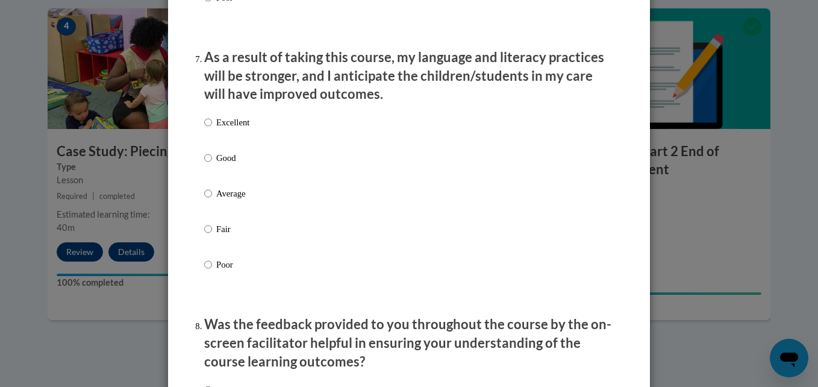
scroll to position [1597, 0]
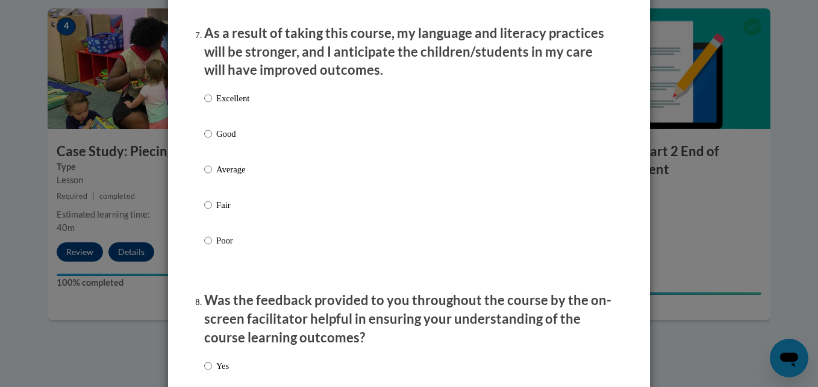
click at [233, 105] on p "Excellent" at bounding box center [232, 98] width 33 height 13
click at [212, 105] on input "Excellent" at bounding box center [208, 98] width 8 height 13
radio input "true"
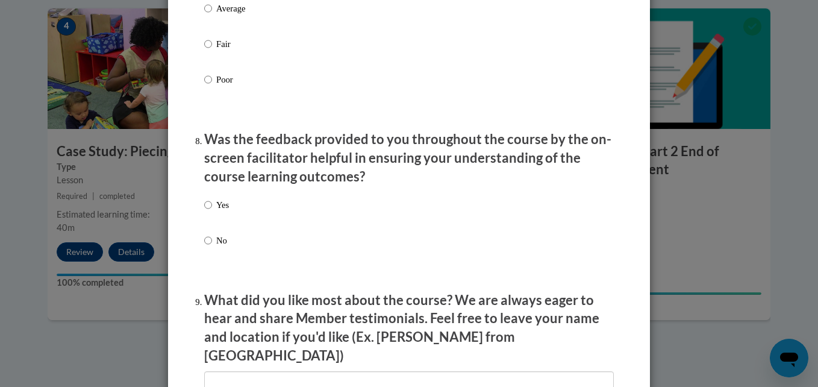
scroll to position [1766, 0]
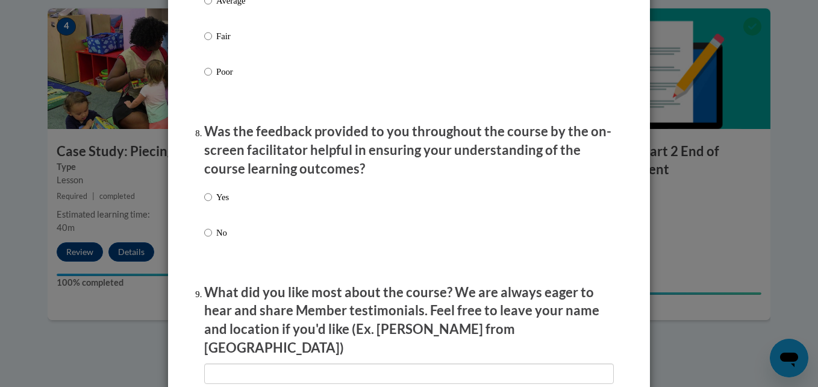
click at [210, 210] on label "Yes" at bounding box center [216, 206] width 25 height 33
click at [210, 203] on input "Yes" at bounding box center [208, 196] width 8 height 13
radio input "true"
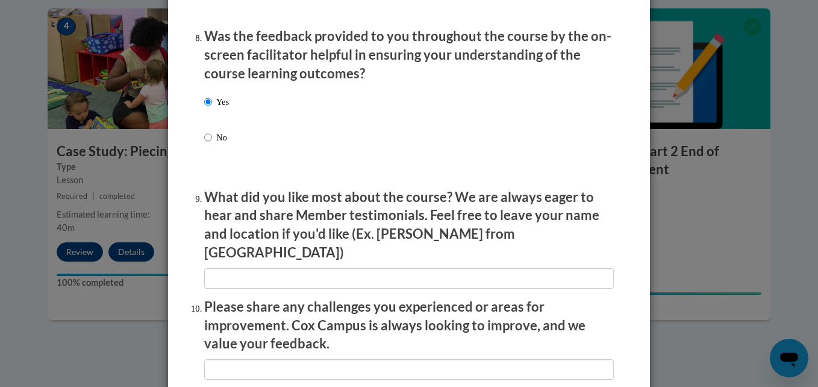
scroll to position [1886, 0]
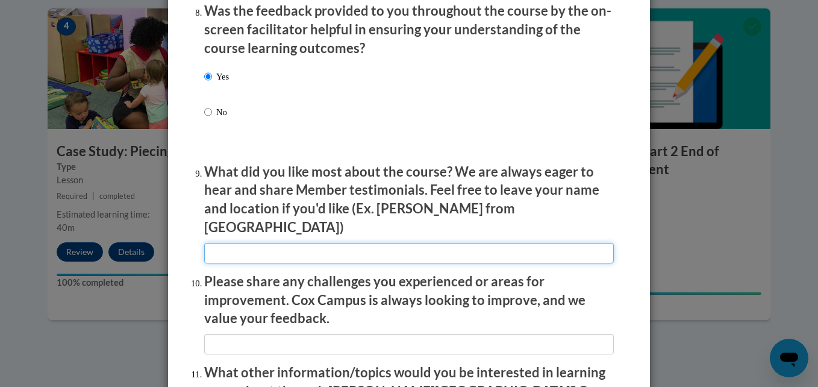
click at [367, 250] on input "textbox" at bounding box center [408, 253] width 409 height 20
type input "NA"
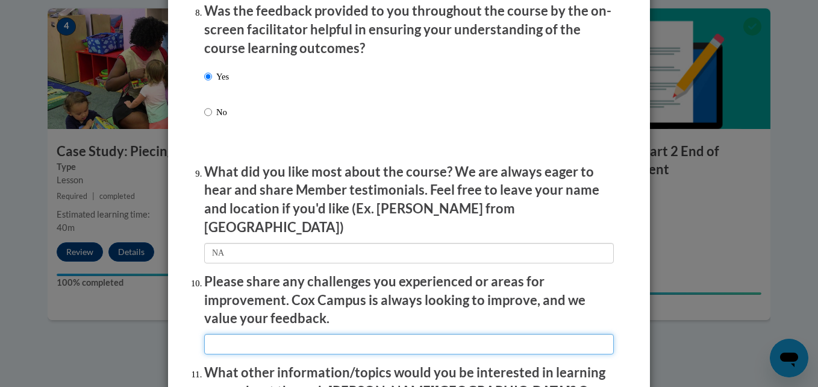
click at [341, 334] on input "textbox" at bounding box center [408, 344] width 409 height 20
type input "NA"
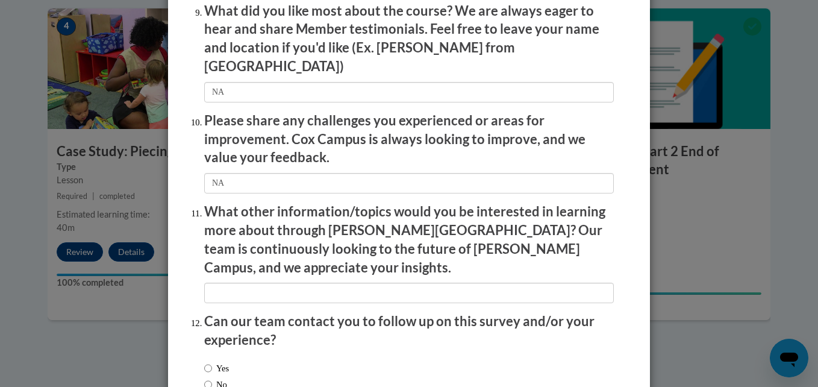
scroll to position [2115, 0]
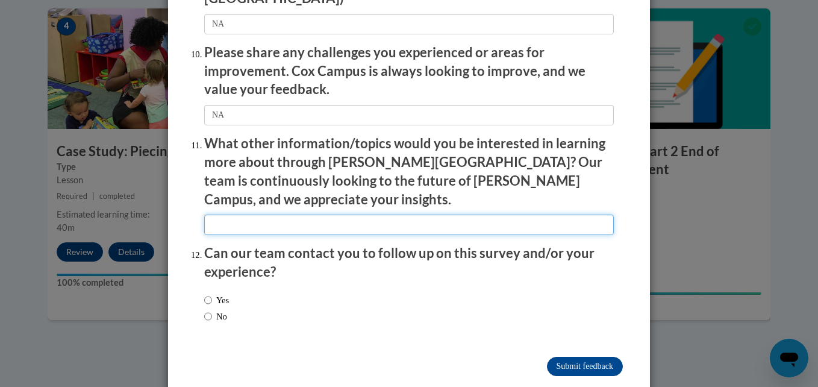
click at [400, 214] on input "textbox" at bounding box center [408, 224] width 409 height 20
type input "NA"
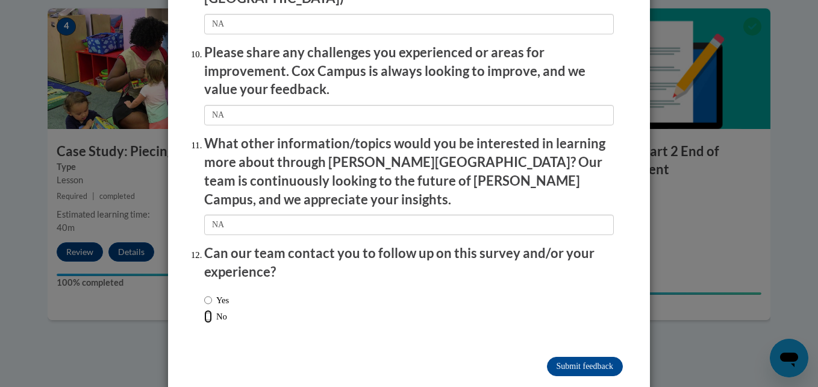
click at [204, 309] on input "No" at bounding box center [208, 315] width 8 height 13
radio input "true"
click at [572, 356] on input "Submit feedback" at bounding box center [585, 365] width 76 height 19
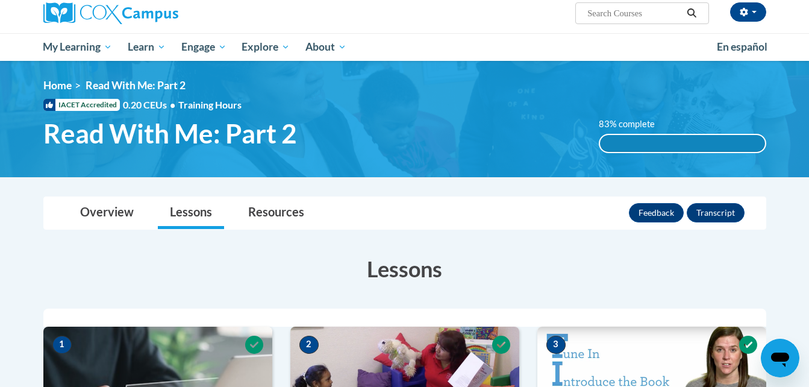
scroll to position [64, 0]
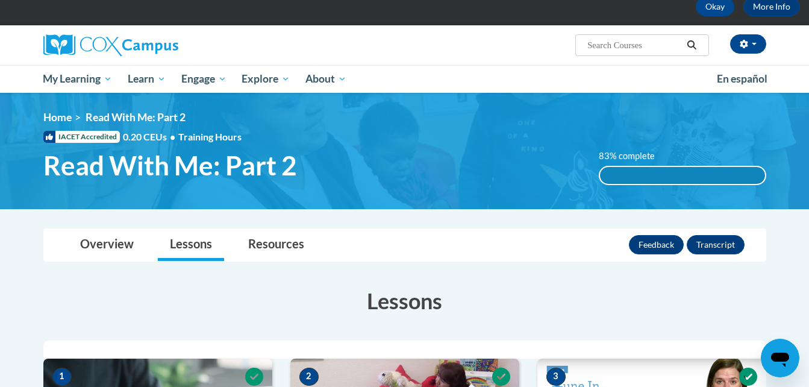
click at [667, 176] on div "83% complete" at bounding box center [682, 175] width 165 height 17
click at [105, 252] on link "Overview" at bounding box center [107, 245] width 78 height 32
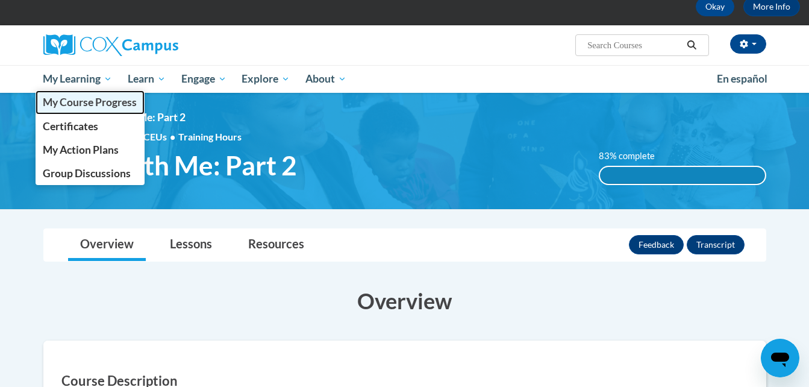
click at [89, 100] on span "My Course Progress" at bounding box center [90, 102] width 94 height 13
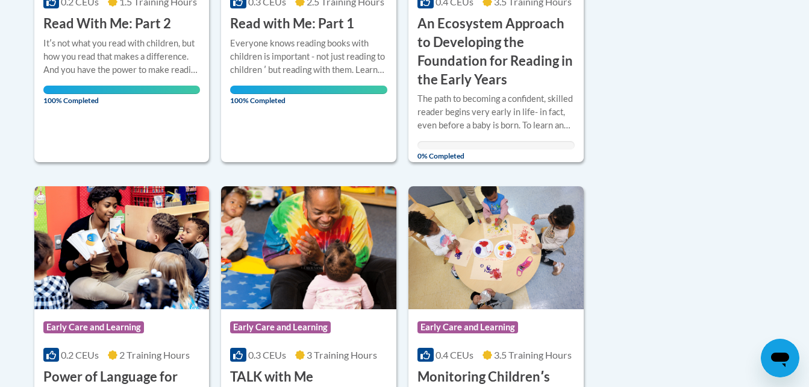
scroll to position [498, 0]
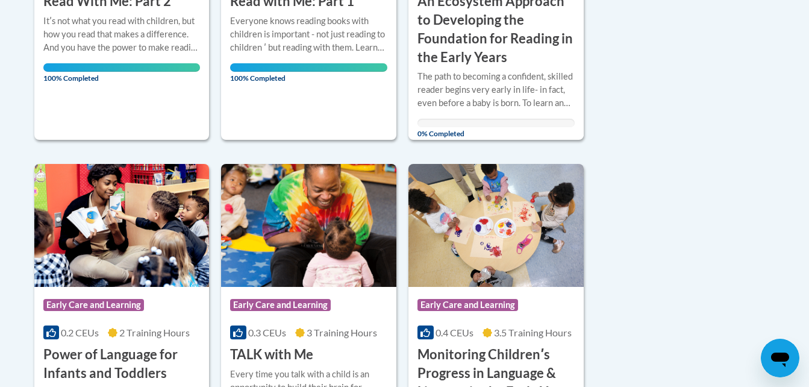
click at [807, 376] on body "This site uses cookies to help improve your learning experience. By continuing …" at bounding box center [404, 283] width 809 height 1562
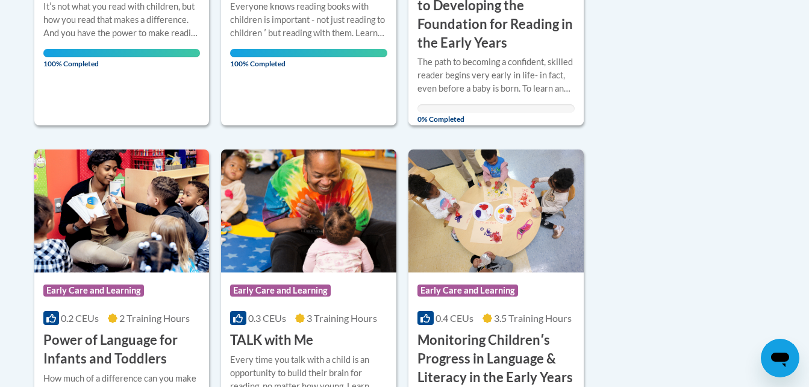
click at [807, 376] on body "This site uses cookies to help improve your learning experience. By continuing …" at bounding box center [404, 269] width 809 height 1562
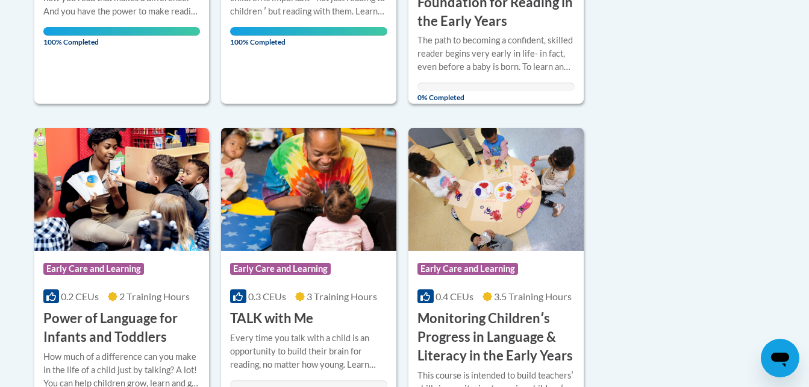
click at [807, 376] on body "This site uses cookies to help improve your learning experience. By continuing …" at bounding box center [404, 247] width 809 height 1562
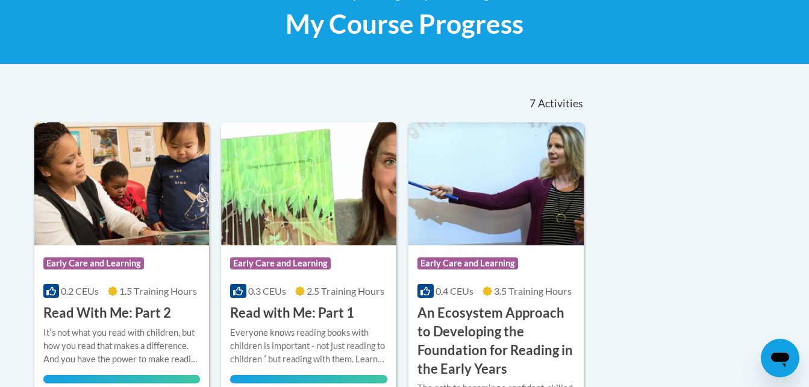
scroll to position [173, 0]
